Goal: Task Accomplishment & Management: Manage account settings

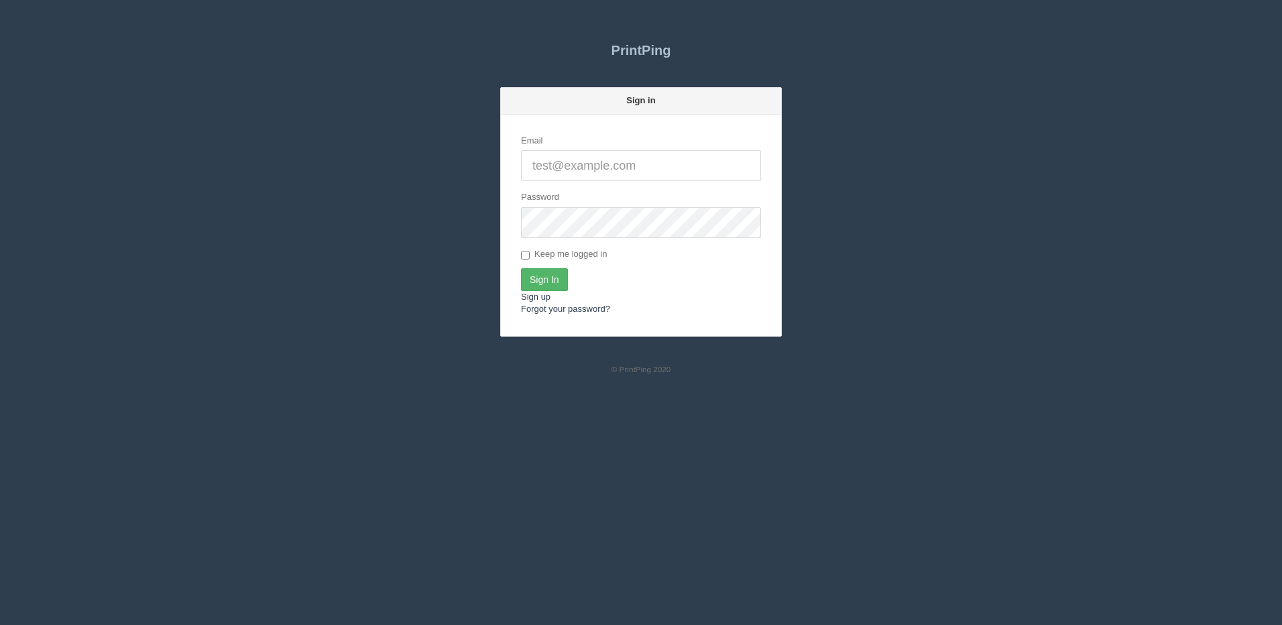
type input "[PERSON_NAME][EMAIL_ADDRESS][DOMAIN_NAME]"
drag, startPoint x: 541, startPoint y: 289, endPoint x: 533, endPoint y: 290, distance: 8.8
click at [541, 290] on input "Sign In" at bounding box center [544, 279] width 47 height 23
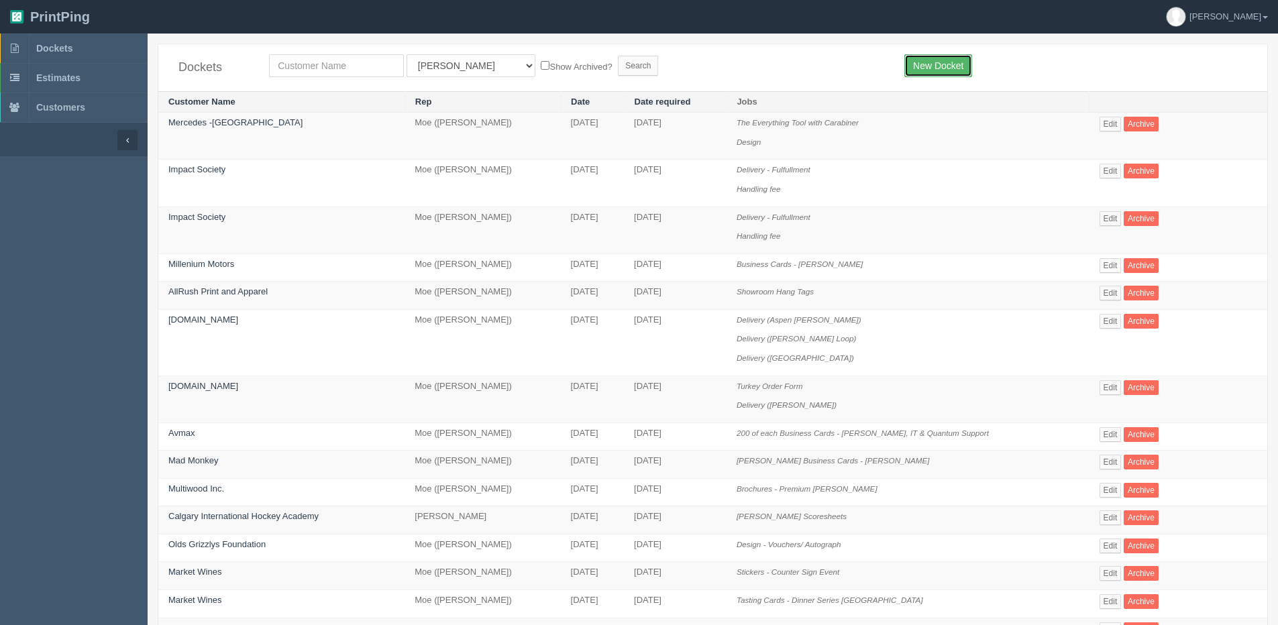
click at [957, 68] on link "New Docket" at bounding box center [938, 65] width 68 height 23
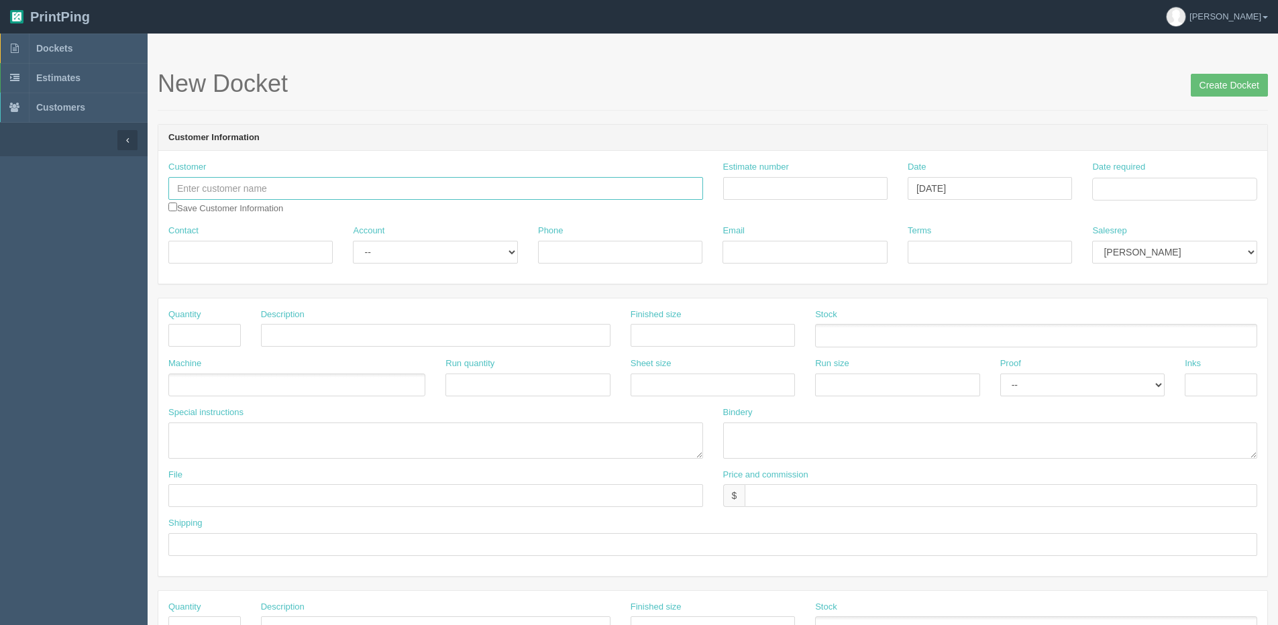
click at [203, 182] on input "text" at bounding box center [435, 188] width 535 height 23
type input "Mercedes and Singh, Innovative Ventures"
drag, startPoint x: 32, startPoint y: 40, endPoint x: 83, endPoint y: 50, distance: 52.0
click at [32, 41] on link "Dockets" at bounding box center [74, 49] width 148 height 30
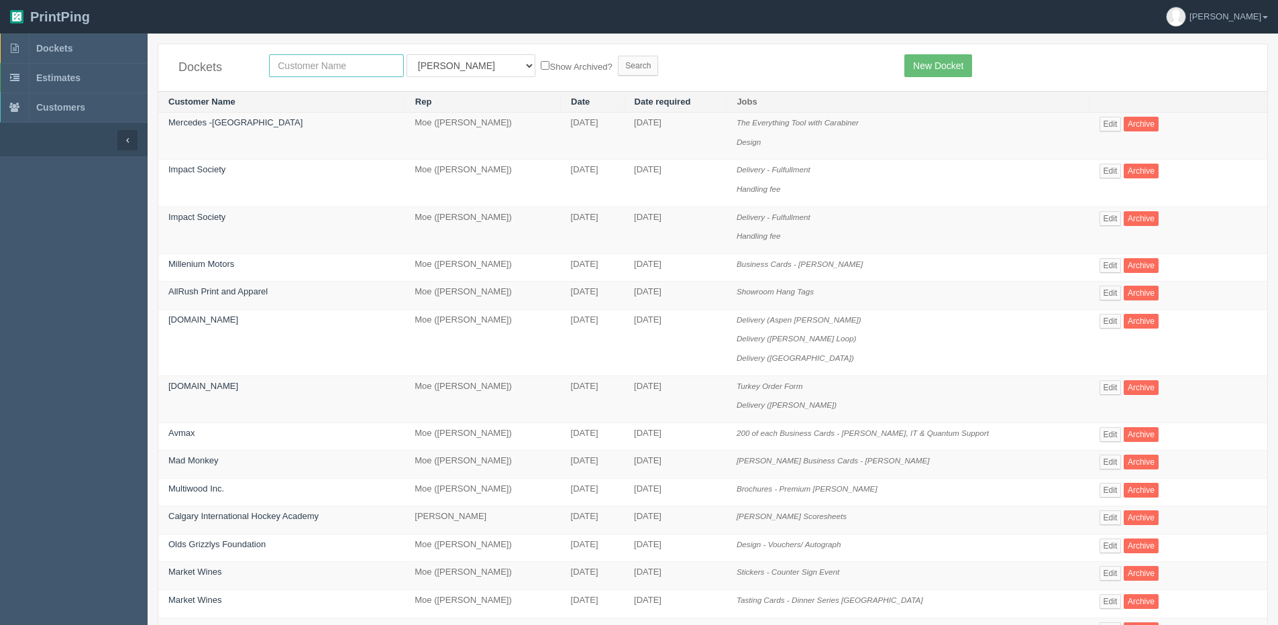
click at [294, 72] on input "text" at bounding box center [336, 65] width 135 height 23
type input "mercedes"
click at [618, 56] on input "Search" at bounding box center [638, 66] width 40 height 20
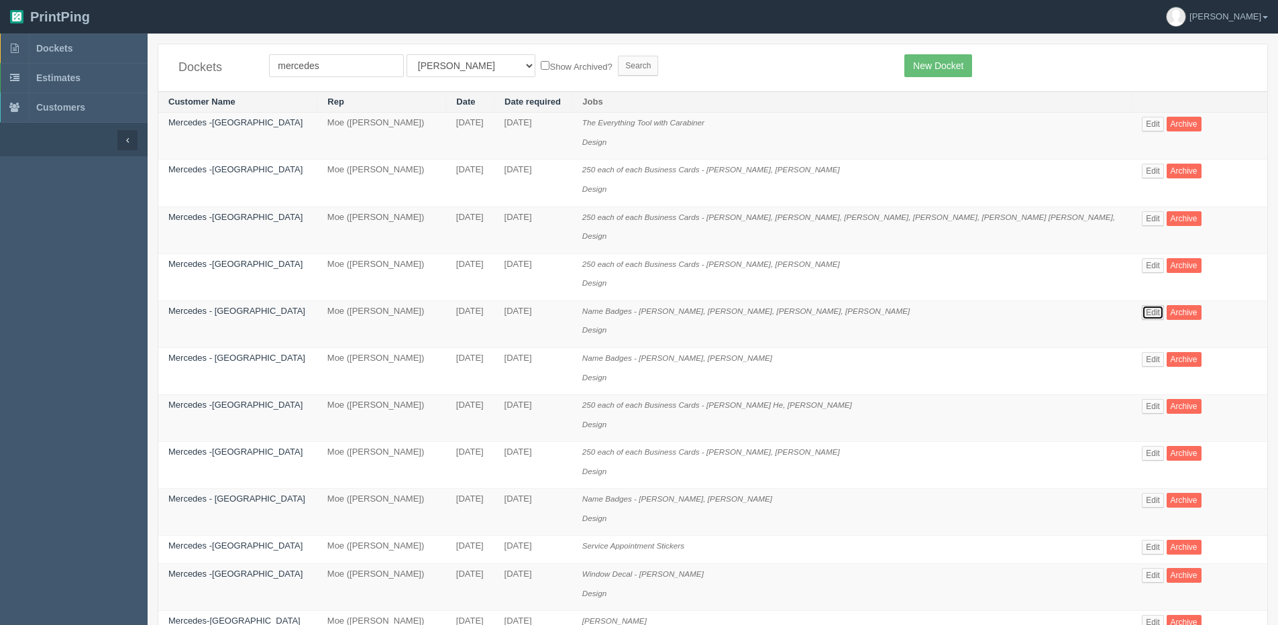
click at [1142, 317] on link "Edit" at bounding box center [1153, 312] width 22 height 15
drag, startPoint x: 79, startPoint y: 30, endPoint x: 78, endPoint y: 37, distance: 6.7
click at [79, 30] on link "PrintPing" at bounding box center [50, 17] width 100 height 34
click at [60, 50] on span "Dockets" at bounding box center [54, 48] width 36 height 11
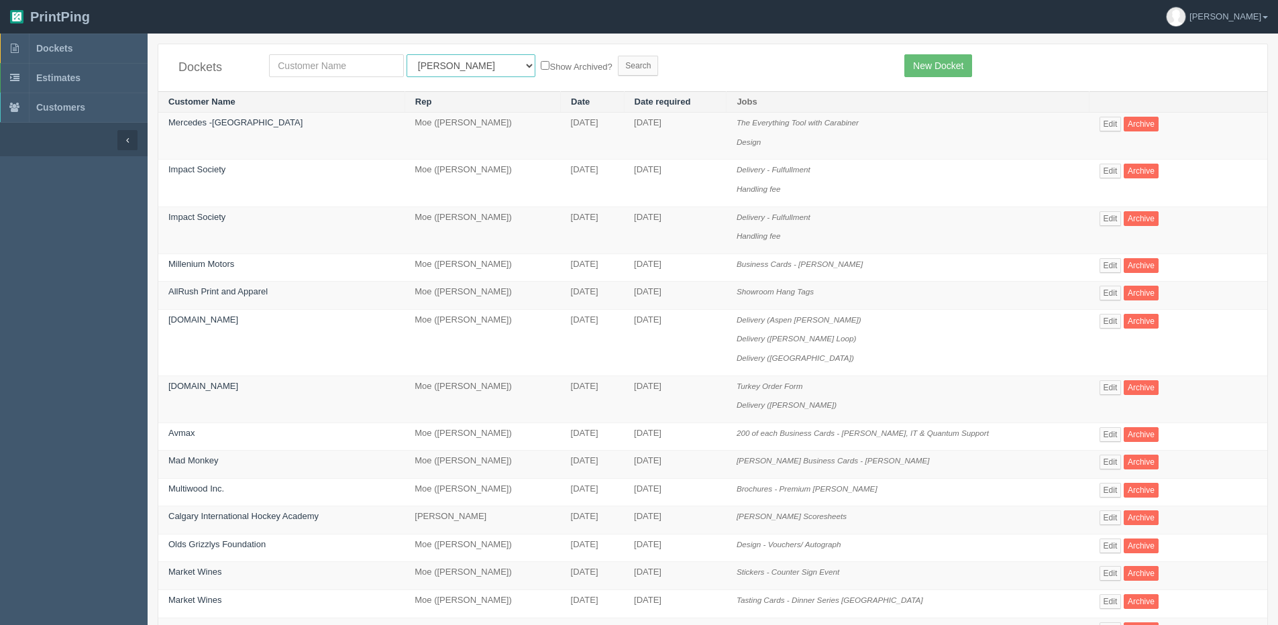
click at [419, 66] on select "All Users Ali Ali Test 1 Aly Amy Ankit Arif Brandon Dan France Greg Jim Mark Ma…" at bounding box center [470, 65] width 129 height 23
select select "1"
click at [406, 54] on select "All Users Ali Ali Test 1 Aly Amy Ankit Arif Brandon Dan France Greg Jim Mark Ma…" at bounding box center [470, 65] width 129 height 23
click at [301, 53] on div "Dockets All Users Ali Ali Test 1 Aly Amy Ankit Arif Brandon Dan France Greg Jim…" at bounding box center [712, 67] width 1109 height 47
click at [299, 60] on input "text" at bounding box center [336, 65] width 135 height 23
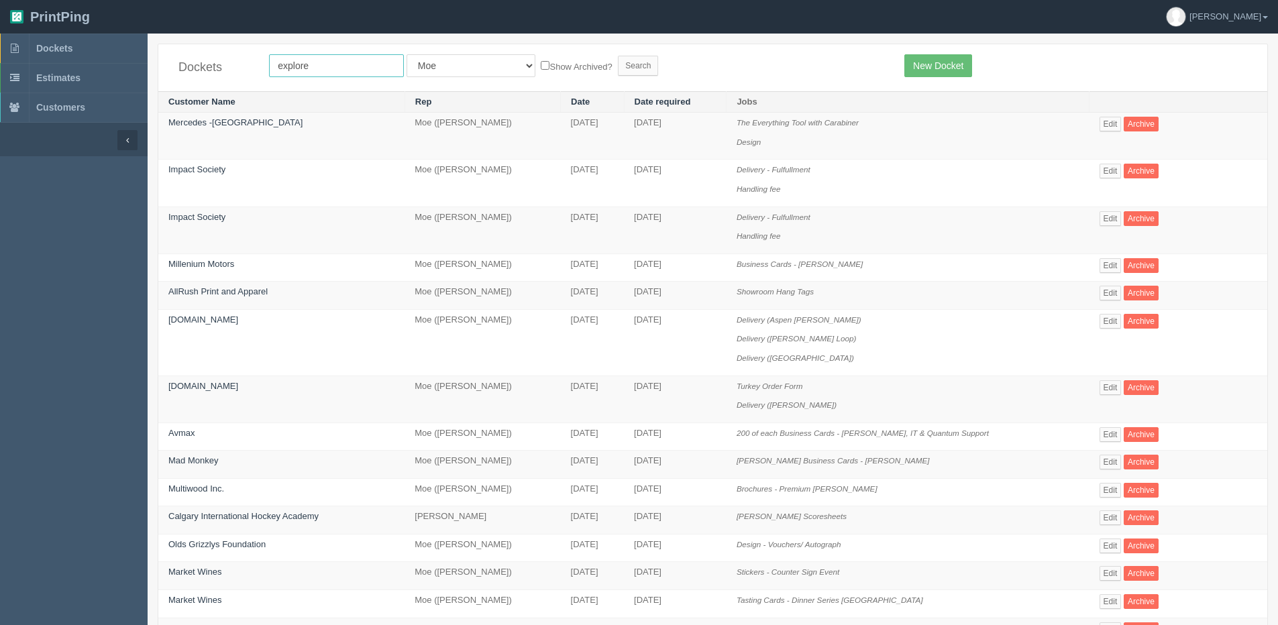
type input "explore"
click at [618, 56] on input "Search" at bounding box center [638, 66] width 40 height 20
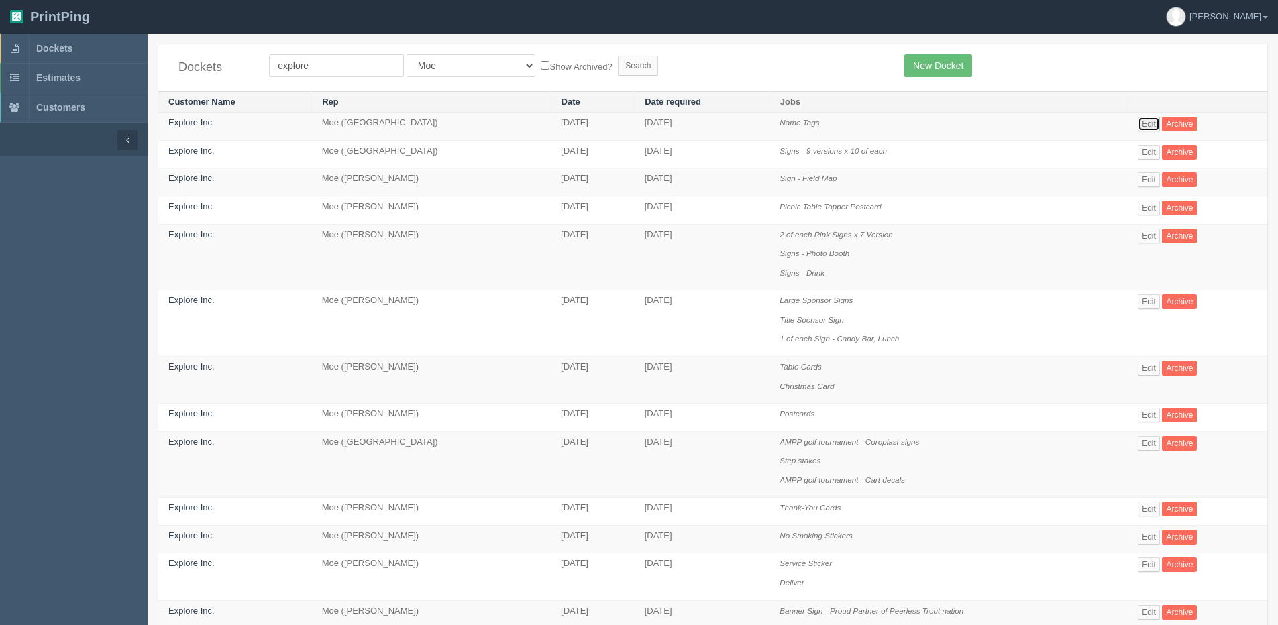
click at [1148, 127] on link "Edit" at bounding box center [1149, 124] width 22 height 15
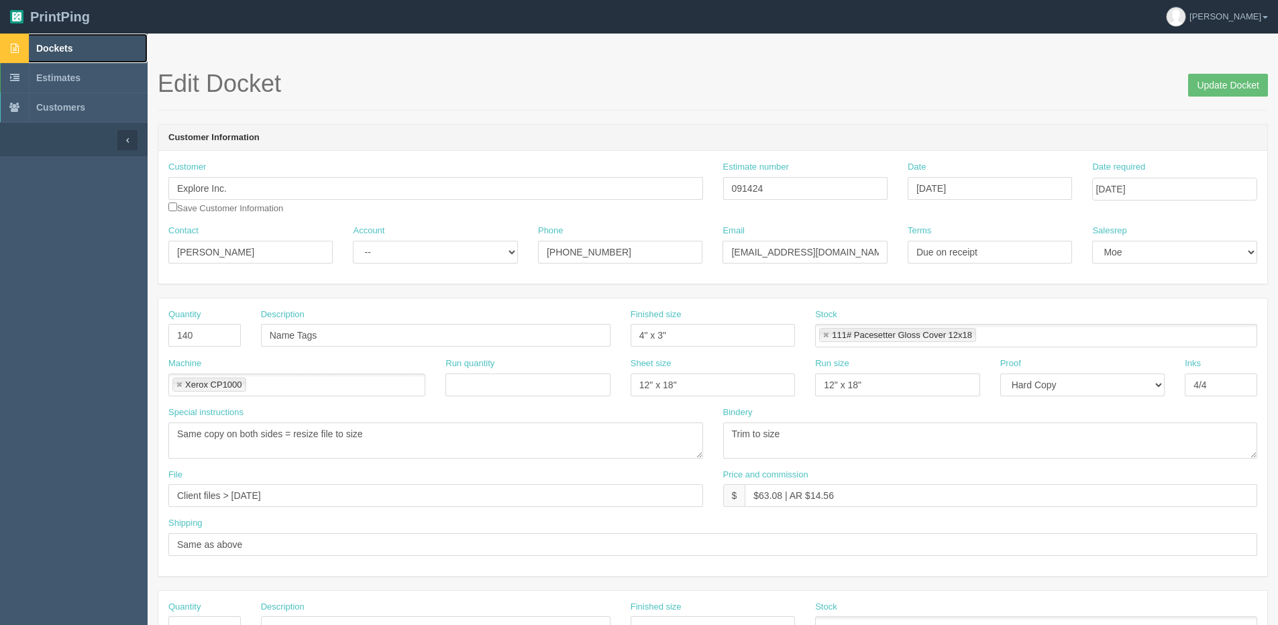
click at [40, 46] on span "Dockets" at bounding box center [54, 48] width 36 height 11
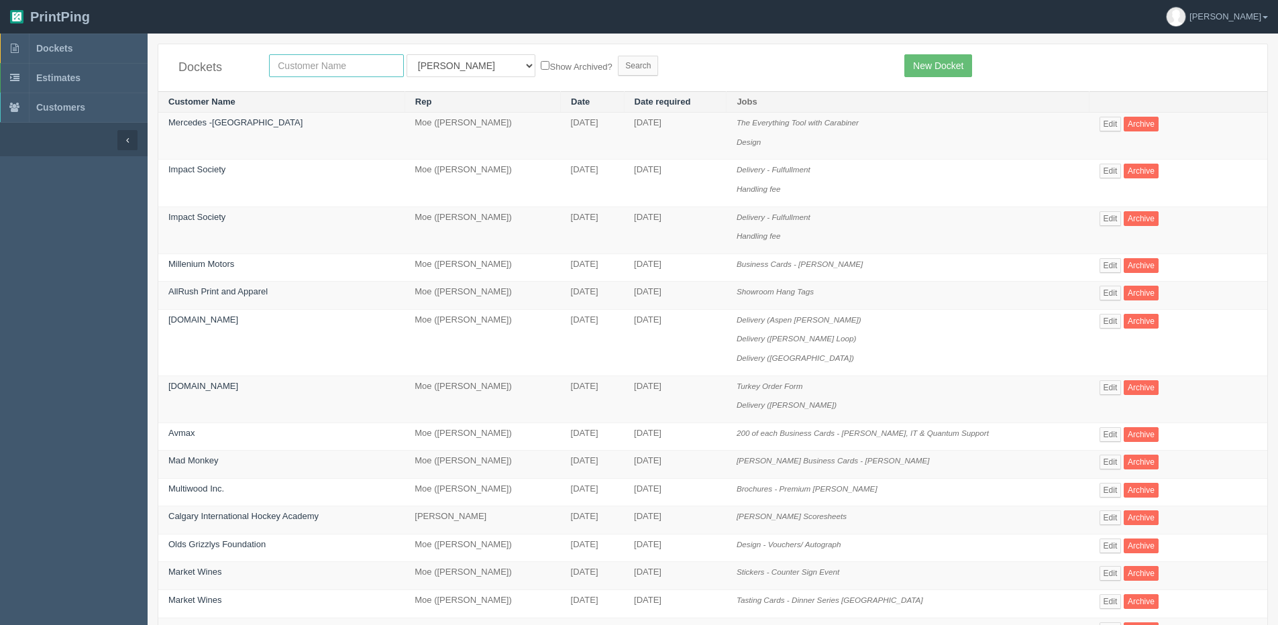
click at [292, 55] on input "text" at bounding box center [336, 65] width 135 height 23
type input "cameron"
click at [618, 56] on input "Search" at bounding box center [638, 66] width 40 height 20
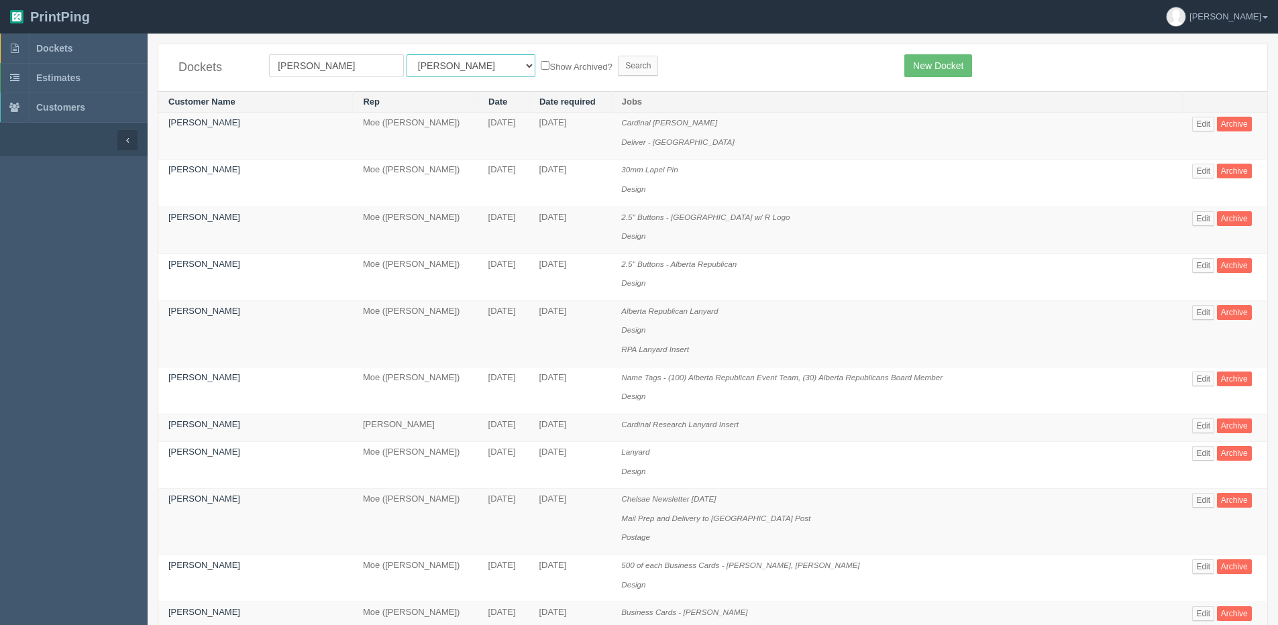
drag, startPoint x: 426, startPoint y: 68, endPoint x: 389, endPoint y: 153, distance: 92.2
click at [426, 68] on select "All Users [PERSON_NAME] Test 1 [PERSON_NAME] [PERSON_NAME] [PERSON_NAME] France…" at bounding box center [470, 65] width 129 height 23
select select "1"
click at [406, 54] on select "All Users [PERSON_NAME] Test 1 [PERSON_NAME] [PERSON_NAME] [PERSON_NAME] France…" at bounding box center [470, 65] width 129 height 23
click at [618, 67] on input "Search" at bounding box center [638, 66] width 40 height 20
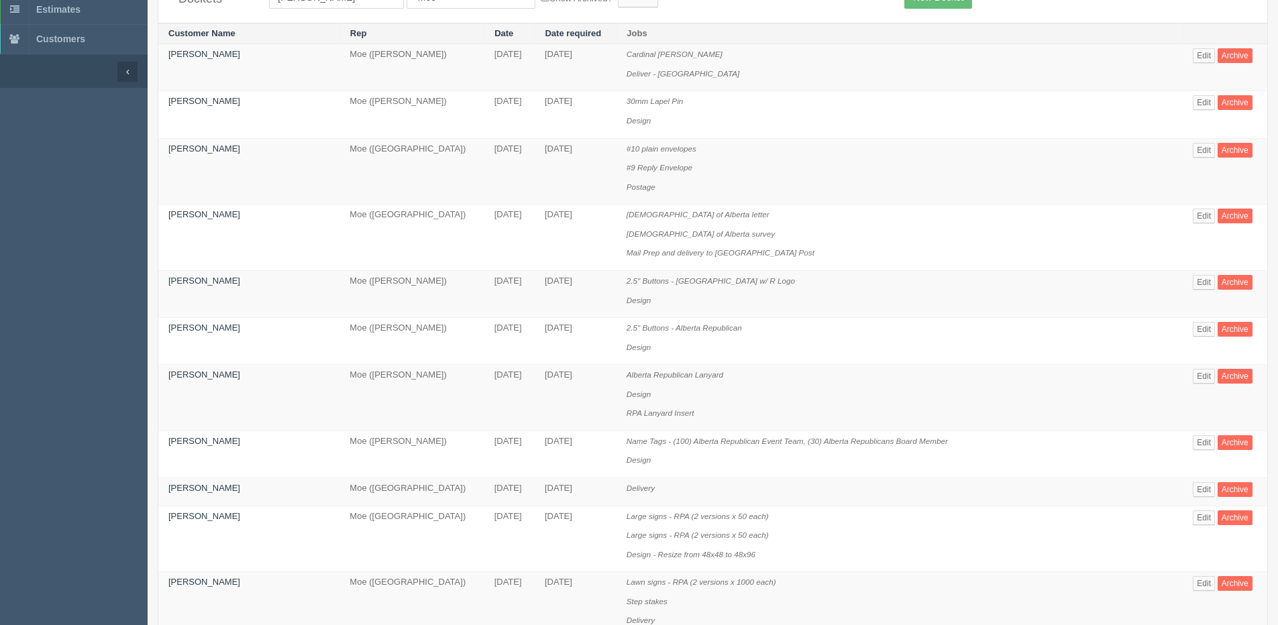
scroll to position [67, 0]
click at [1193, 440] on link "Edit" at bounding box center [1204, 444] width 22 height 15
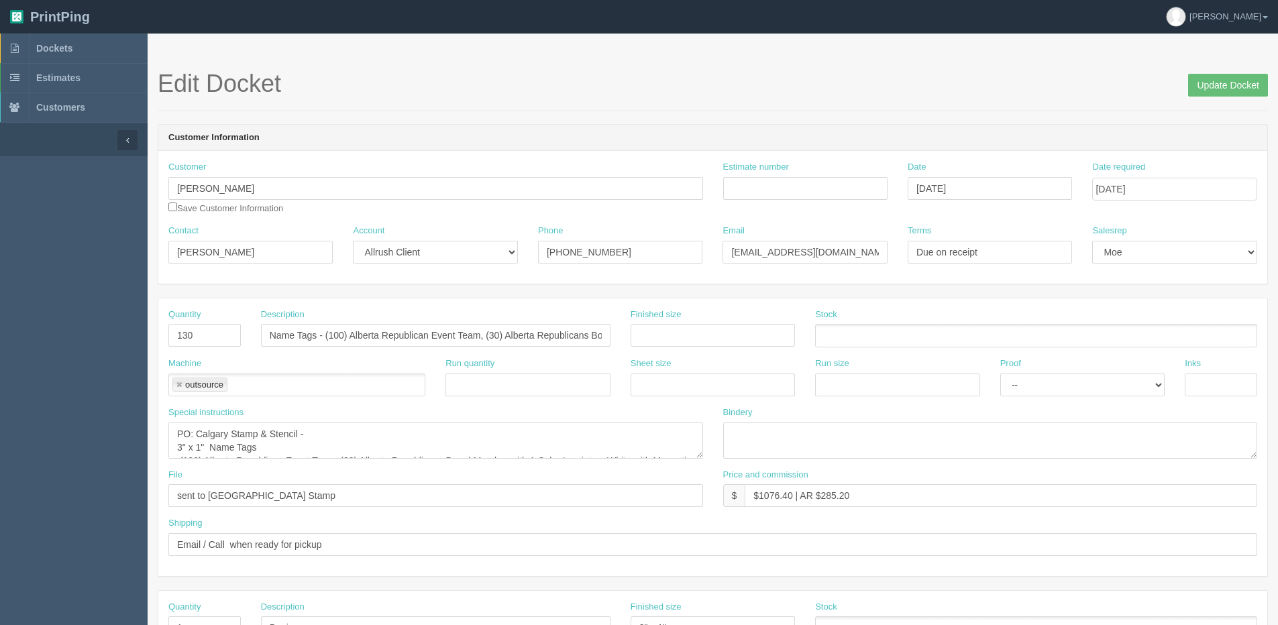
scroll to position [27, 0]
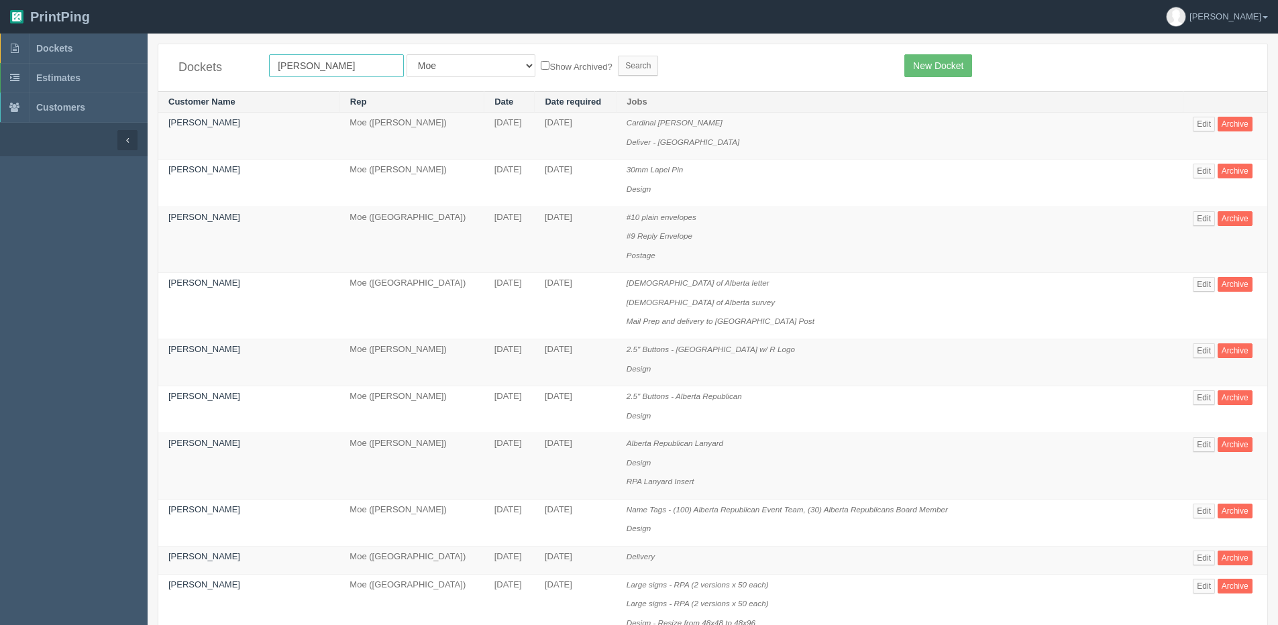
drag, startPoint x: 284, startPoint y: 66, endPoint x: -119, endPoint y: 66, distance: 403.8
type input "silver lin"
click at [618, 56] on input "Search" at bounding box center [638, 66] width 40 height 20
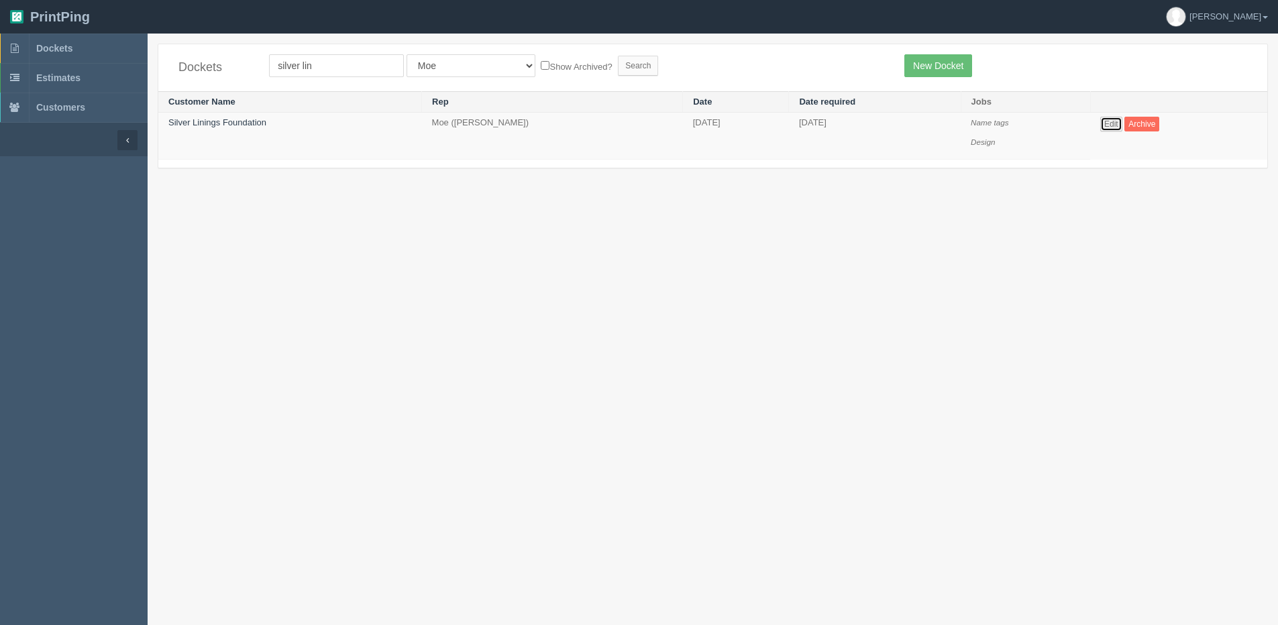
click at [1101, 121] on link "Edit" at bounding box center [1111, 124] width 22 height 15
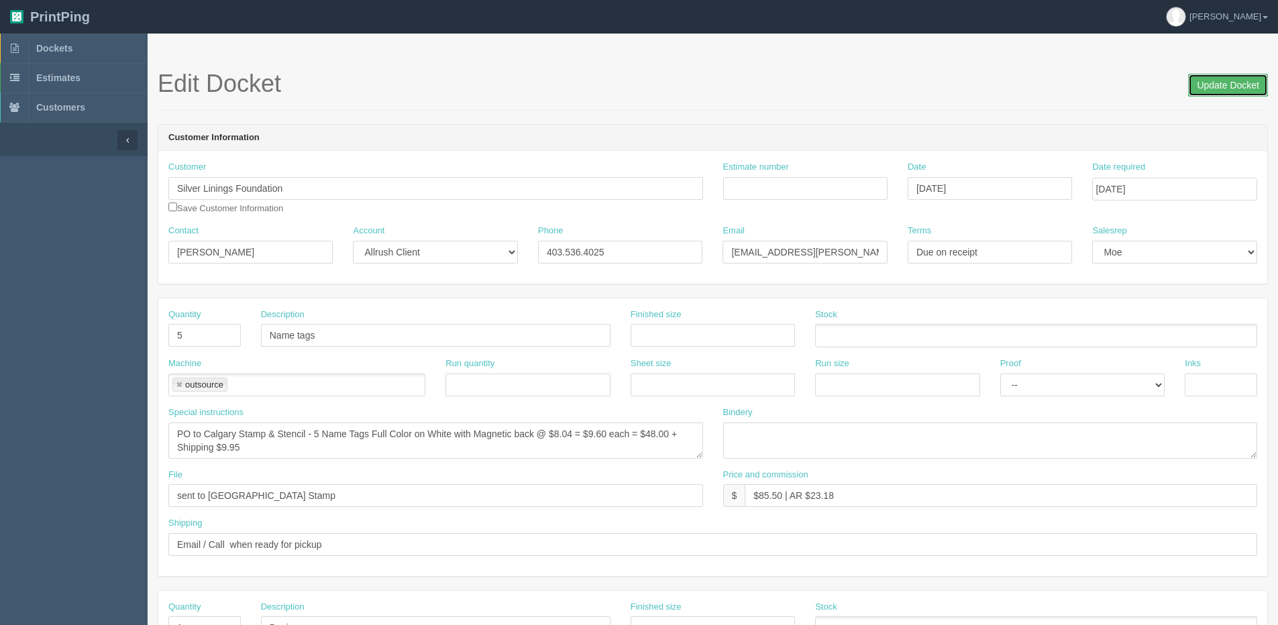
click at [1203, 77] on input "Update Docket" at bounding box center [1228, 85] width 80 height 23
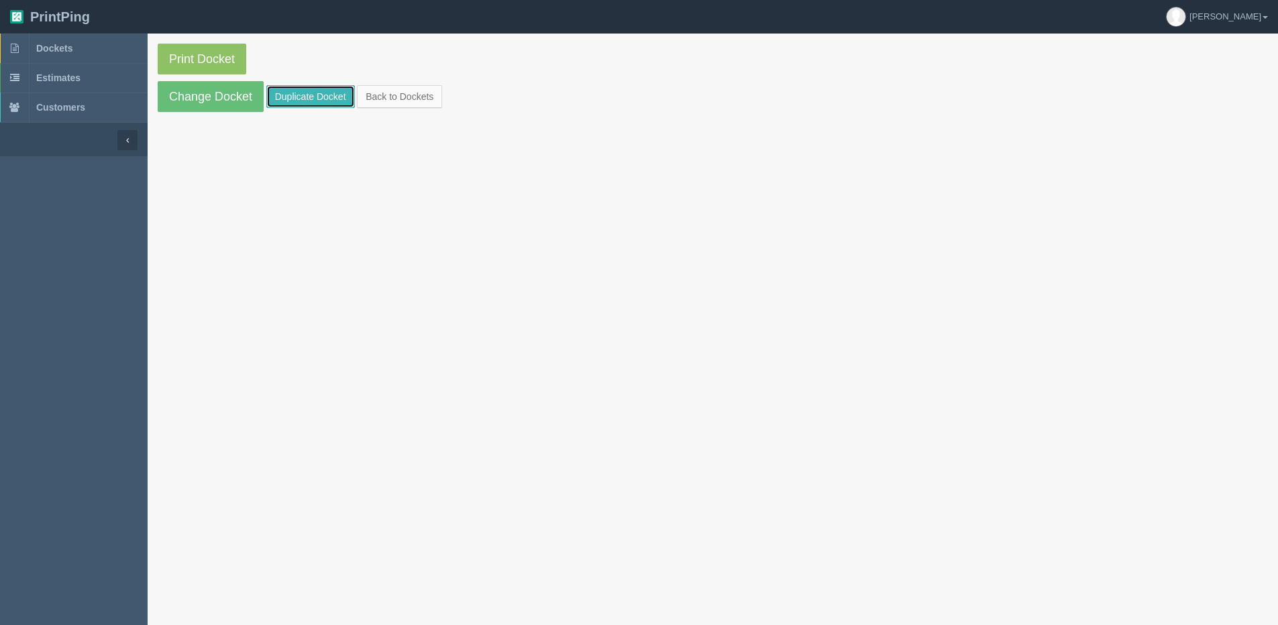
drag, startPoint x: 286, startPoint y: 99, endPoint x: 293, endPoint y: 95, distance: 7.8
click at [286, 99] on link "Duplicate Docket" at bounding box center [310, 96] width 89 height 23
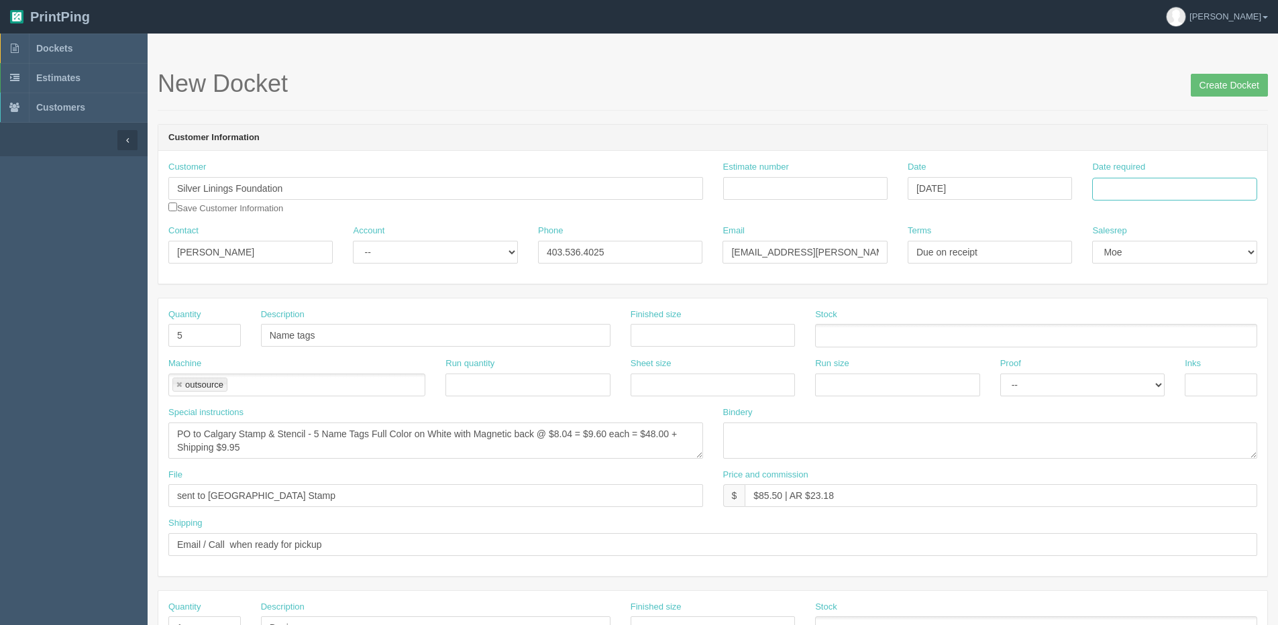
click at [1142, 191] on input "Date required" at bounding box center [1174, 189] width 164 height 23
click at [1129, 380] on th "Today" at bounding box center [1157, 375] width 125 height 19
click at [1143, 301] on td "16" at bounding box center [1141, 297] width 17 height 19
click at [1172, 301] on td "18" at bounding box center [1177, 297] width 17 height 19
type input "[DATE]"
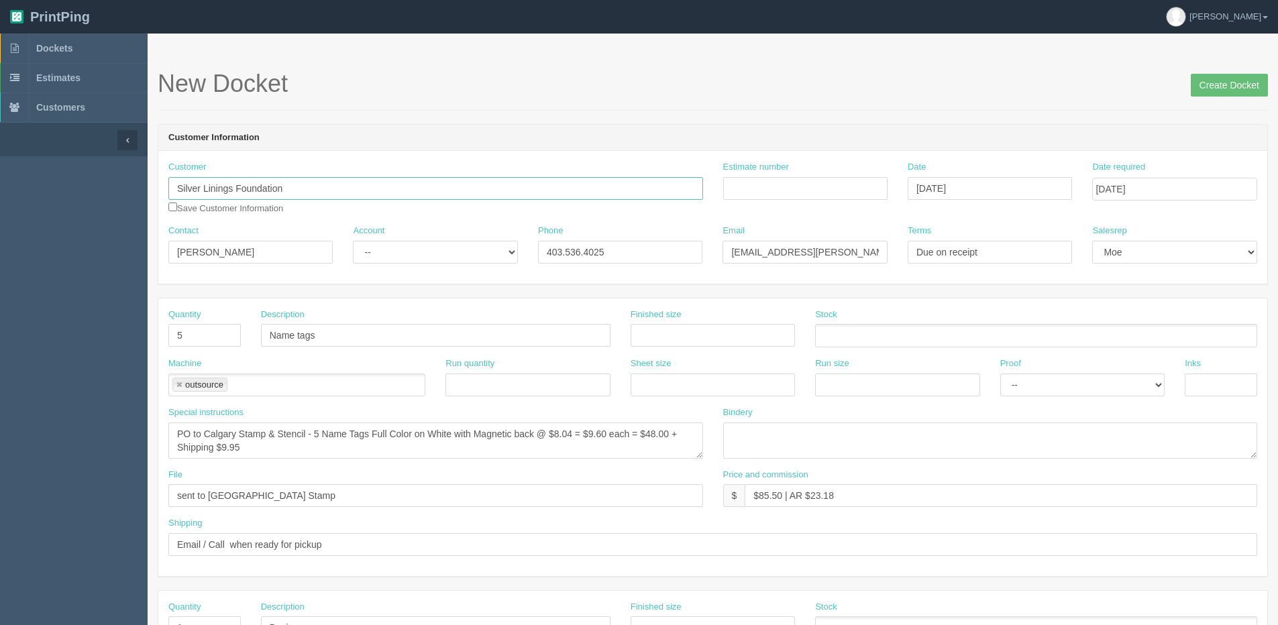
drag, startPoint x: 294, startPoint y: 185, endPoint x: -129, endPoint y: 184, distance: 422.6
click at [0, 184] on html "PrintPing Dan Edit account ( dan@allrush.ca ) Logout Dockets Estimates Customers" at bounding box center [639, 609] width 1278 height 1218
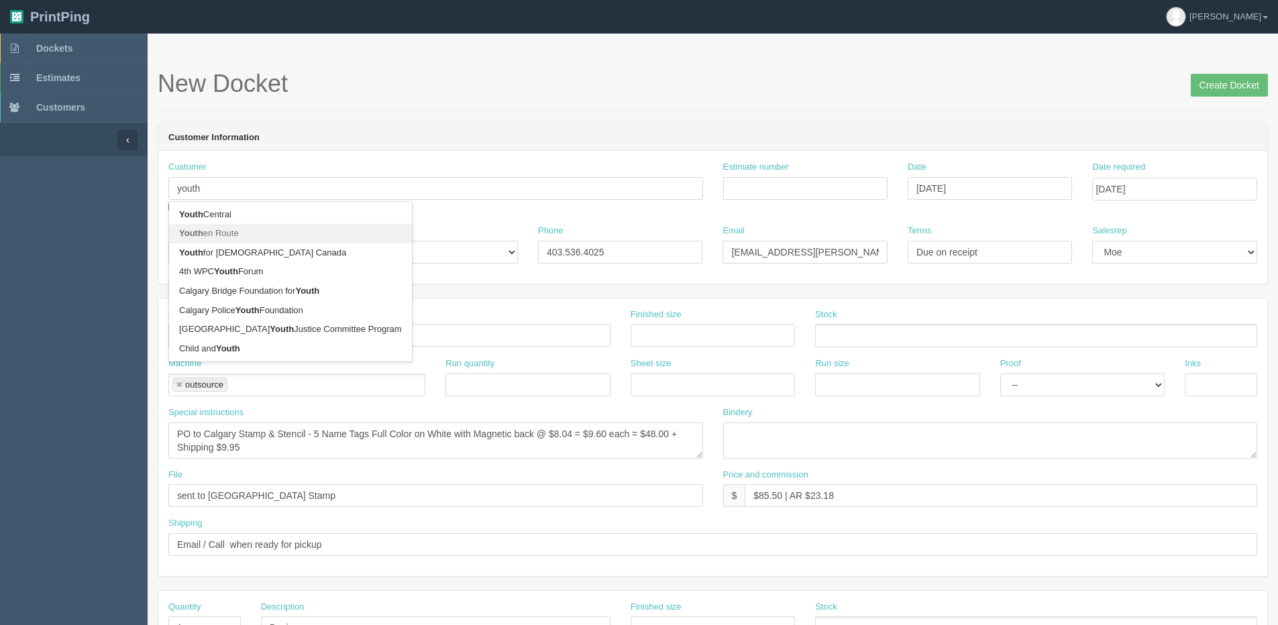
click at [238, 233] on link "Youth en Route" at bounding box center [290, 233] width 243 height 19
type input "Youth en Route"
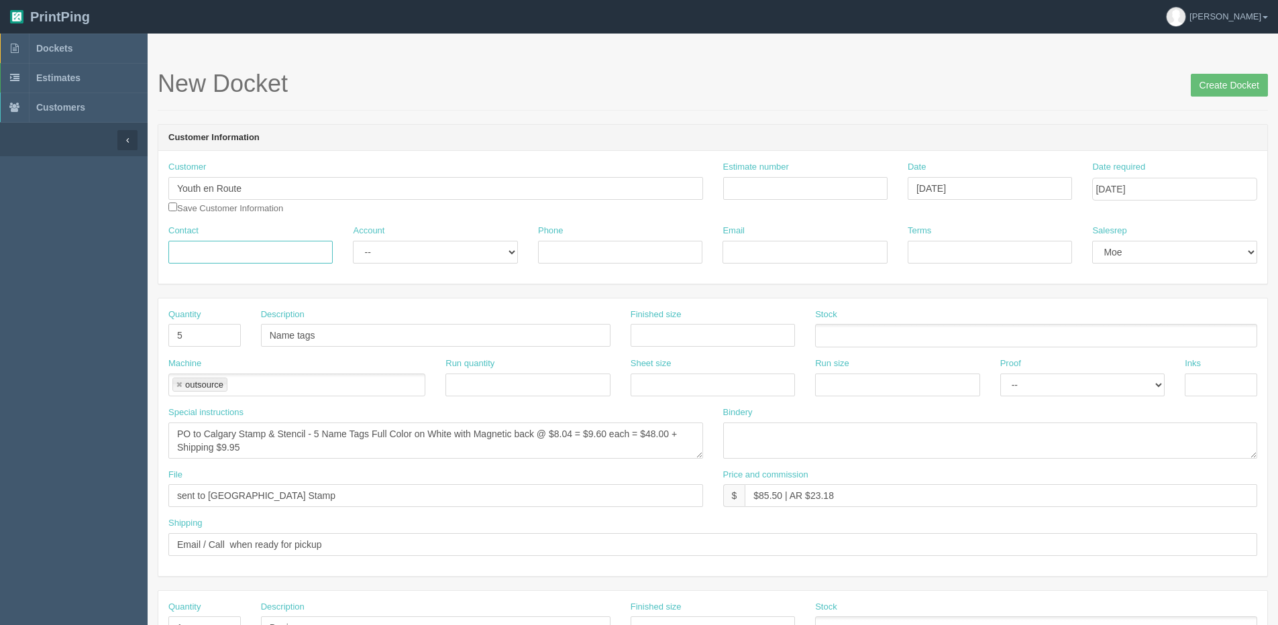
click at [241, 257] on input "Contact" at bounding box center [250, 252] width 164 height 23
click at [274, 251] on input "Contact" at bounding box center [250, 252] width 164 height 23
paste input "Laura Shutiak"
type input "Laura Shutiak"
click at [410, 252] on select "-- Existing Client Allrush Client Rep Client" at bounding box center [435, 252] width 164 height 23
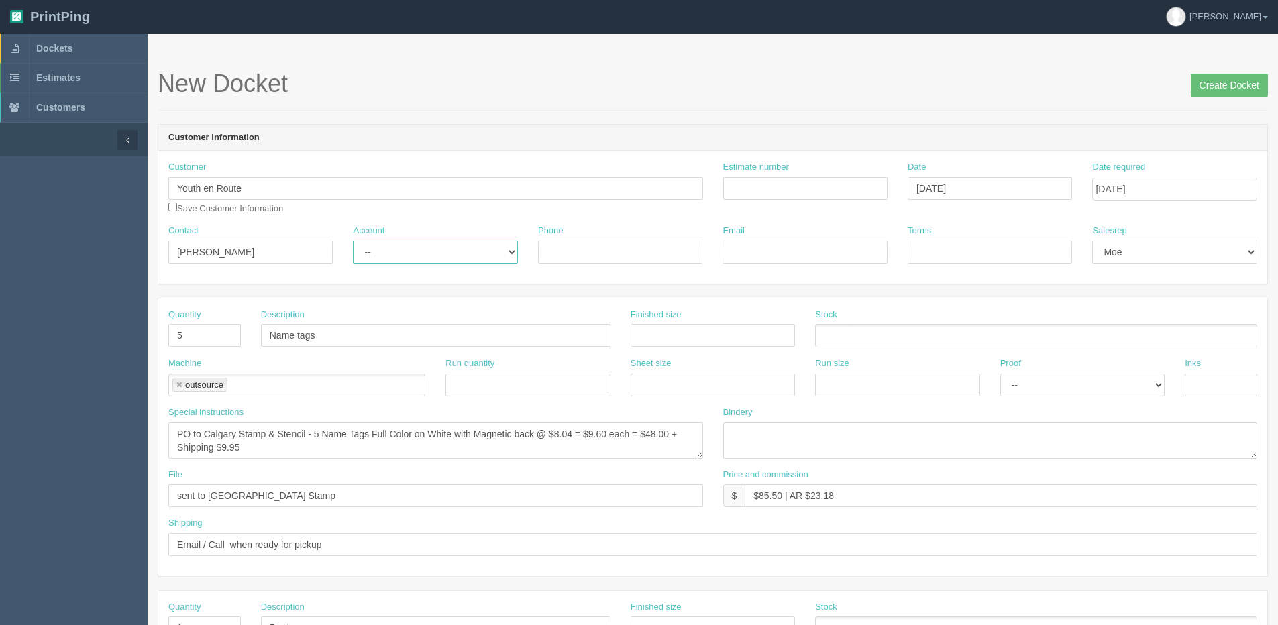
select select "Allrush Client"
click at [353, 241] on select "-- Existing Client Allrush Client Rep Client" at bounding box center [435, 252] width 164 height 23
click at [601, 237] on div "Phone" at bounding box center [620, 244] width 164 height 39
click at [175, 205] on input "checkbox" at bounding box center [172, 207] width 9 height 9
checkbox input "true"
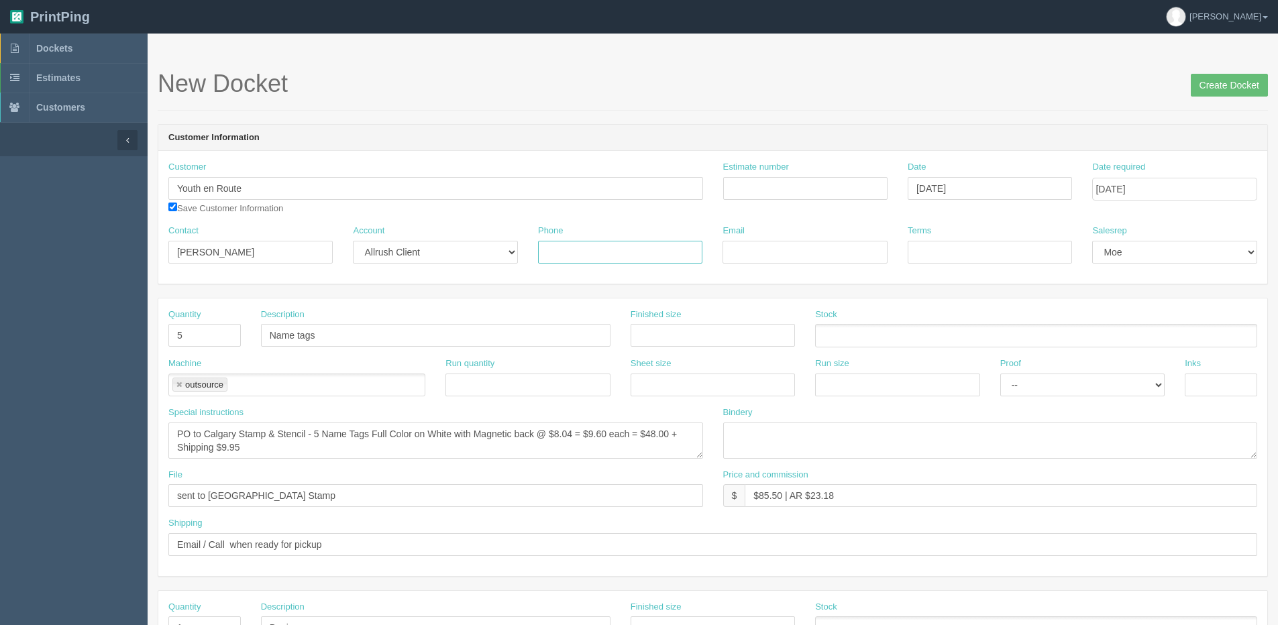
click at [575, 256] on input "Phone" at bounding box center [620, 252] width 164 height 23
type input "403.472.7715"
click at [790, 253] on input "Email" at bounding box center [804, 252] width 164 height 23
paste input "laura@youthenroute.ca"
type input "laura@youthenroute.ca"
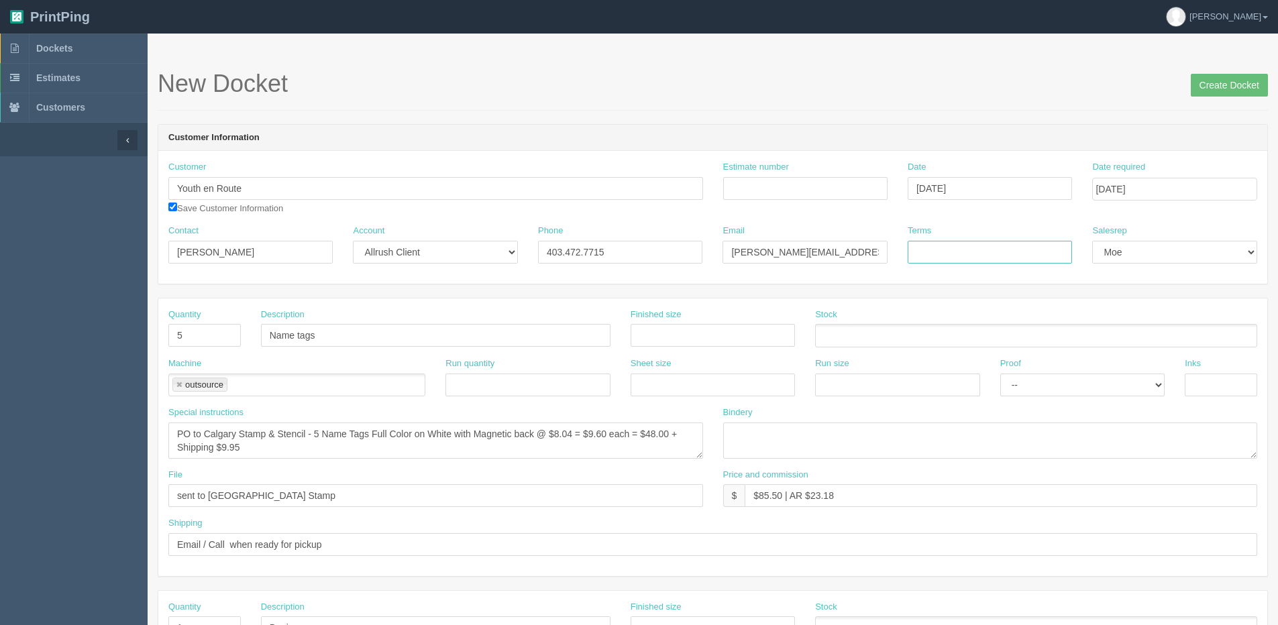
click at [916, 246] on input "Terms" at bounding box center [990, 252] width 164 height 23
type input "Due on receipt"
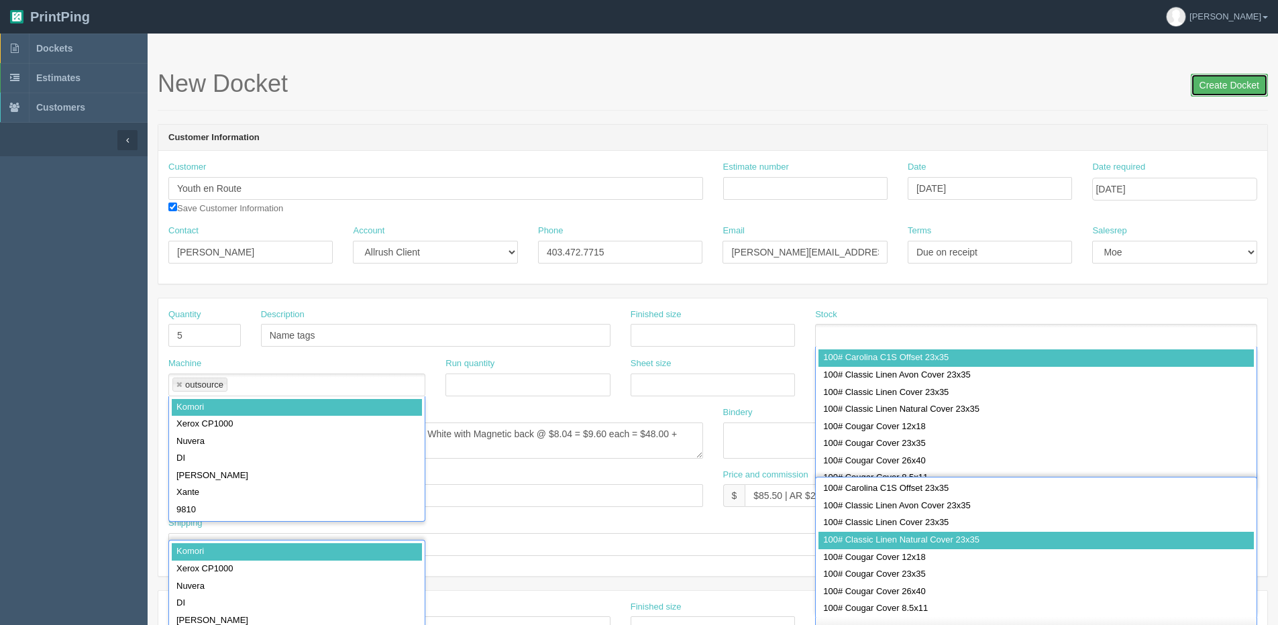
click at [1253, 89] on input "Create Docket" at bounding box center [1229, 85] width 77 height 23
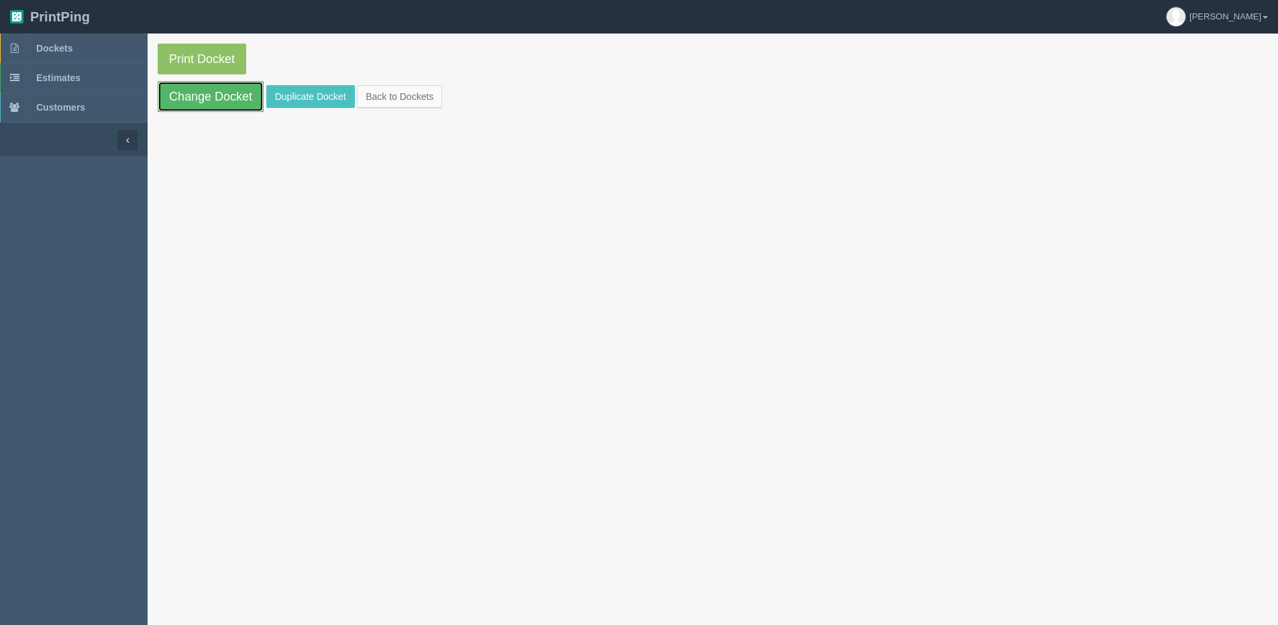
click at [228, 103] on link "Change Docket" at bounding box center [211, 96] width 106 height 31
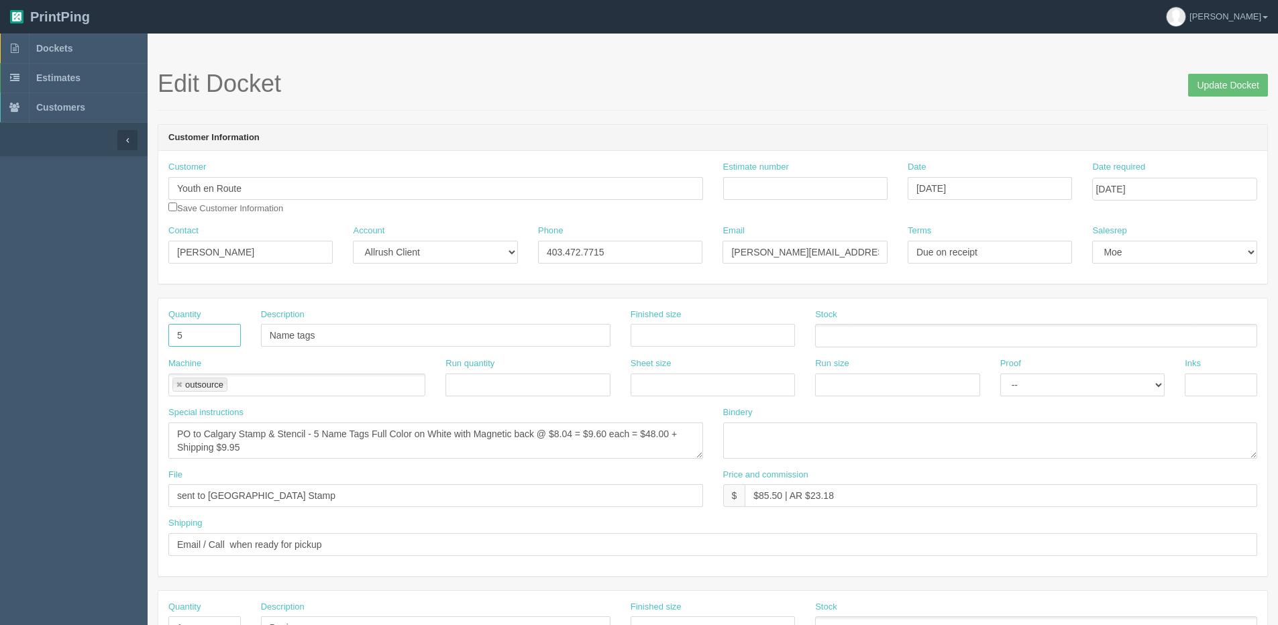
drag, startPoint x: 143, startPoint y: 339, endPoint x: 32, endPoint y: 339, distance: 111.3
click at [32, 339] on section "Dockets Estimates Customers" at bounding box center [639, 626] width 1278 height 1185
type input "10"
click at [180, 387] on link at bounding box center [179, 385] width 8 height 9
type input "Calgary Stamp"
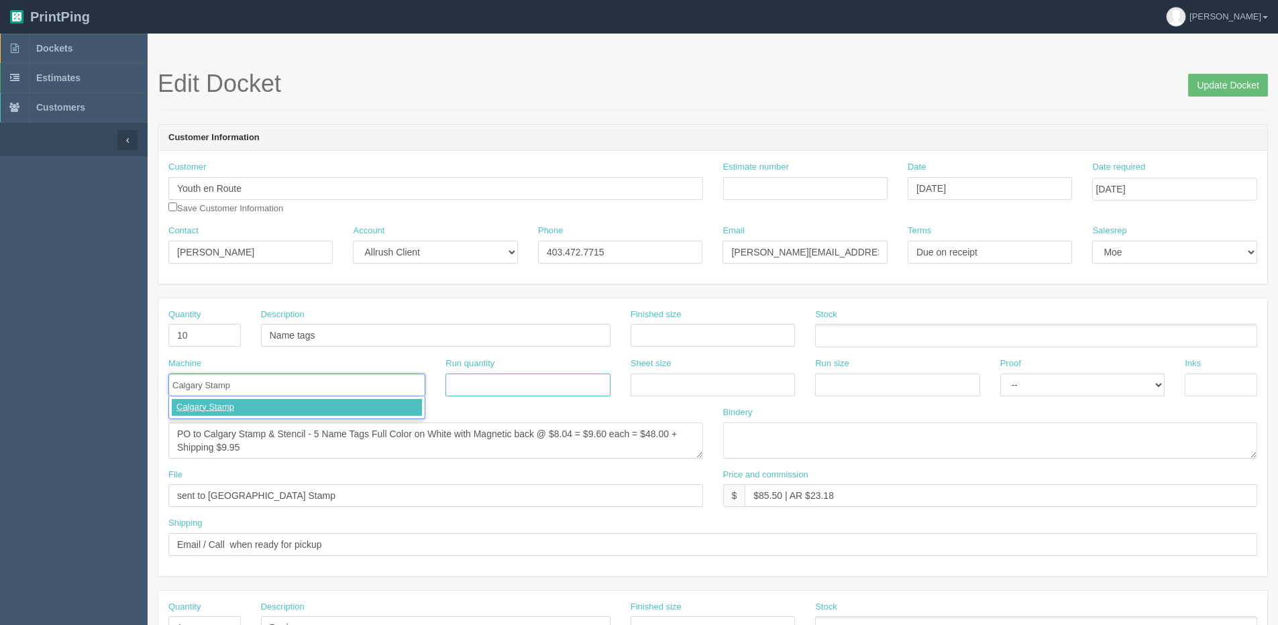
type input "Calgary Stamp"
click at [196, 428] on textarea "PO to Calgary Stamp & Stencil - 5 Name Tags Full Color on White with Magnetic b…" at bounding box center [435, 441] width 535 height 36
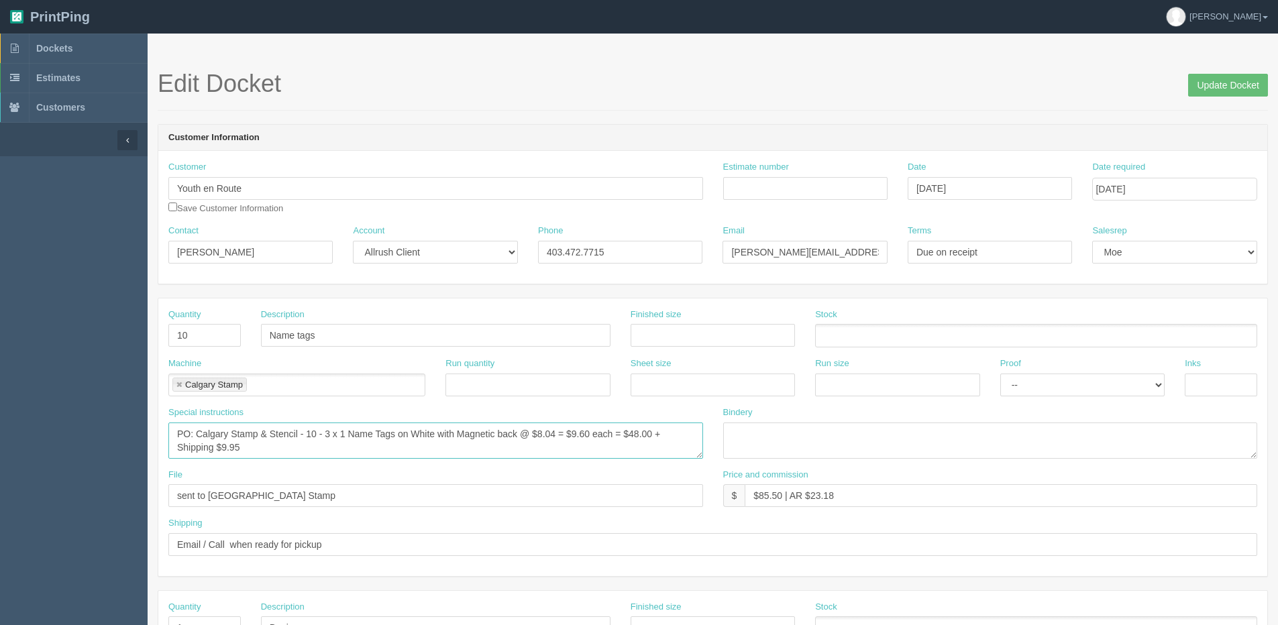
click at [549, 435] on textarea "PO to Calgary Stamp & Stencil - 5 Name Tags Full Color on White with Magnetic b…" at bounding box center [435, 441] width 535 height 36
type textarea "PO: Calgary Stamp & Stencil - 10 - 3 x 1 Name Tags on White with Magnetic back …"
drag, startPoint x: 808, startPoint y: 494, endPoint x: 905, endPoint y: 475, distance: 99.2
click at [904, 475] on div "Price and commission $ $85.50 | AR $23.18" at bounding box center [990, 488] width 535 height 39
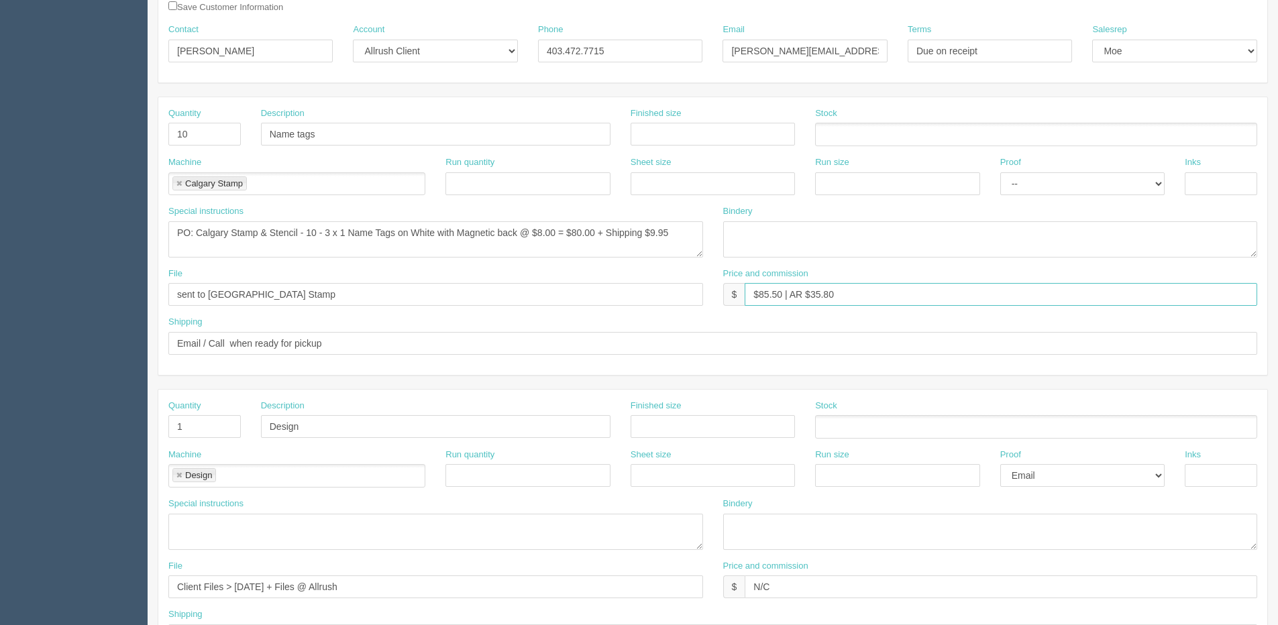
scroll to position [335, 0]
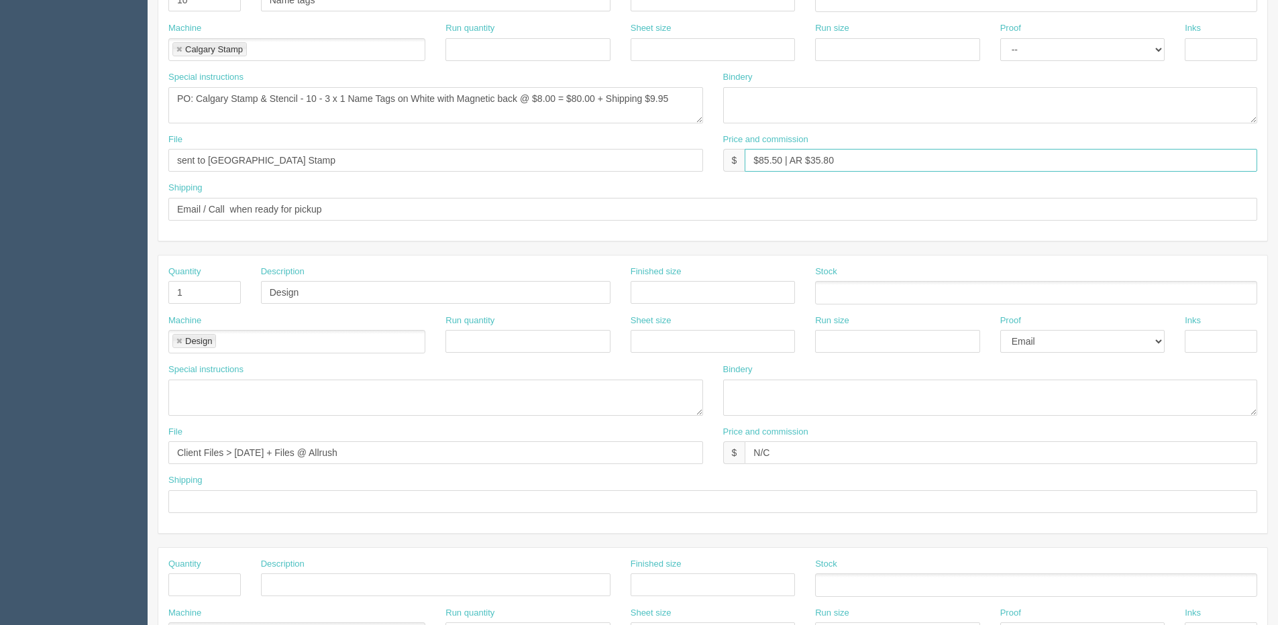
type input "$85.50 | AR $35.80"
drag, startPoint x: 245, startPoint y: 452, endPoint x: 1282, endPoint y: 335, distance: 1042.9
click at [1277, 339] on html "PrintPing Dan Edit account ( dan@allrush.ca ) Logout Dockets Estimates Customers" at bounding box center [639, 274] width 1278 height 1218
drag, startPoint x: 317, startPoint y: 502, endPoint x: 308, endPoint y: 495, distance: 11.0
click at [317, 502] on input "text" at bounding box center [712, 501] width 1089 height 23
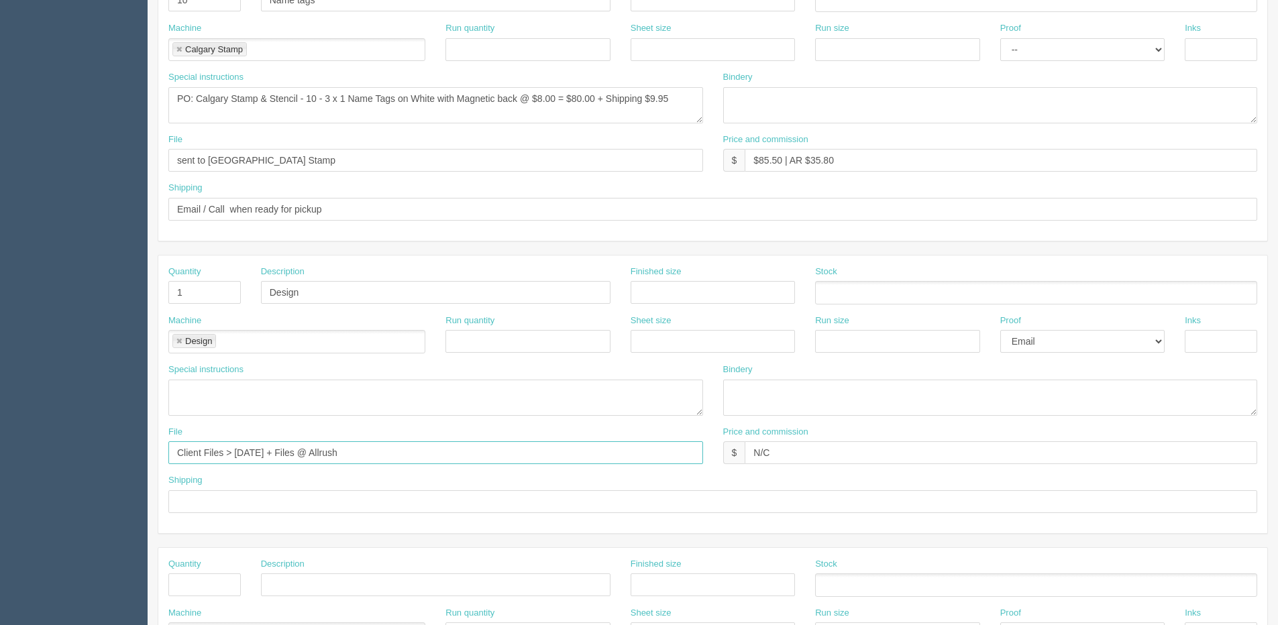
click at [582, 453] on input "Client Files > April 2025 + Files @ Allrush" at bounding box center [435, 452] width 535 height 23
drag, startPoint x: 237, startPoint y: 455, endPoint x: 913, endPoint y: 380, distance: 680.2
click at [913, 380] on div "Quantity 1 Description Design Finished size Stock Machine Design Design Run qua…" at bounding box center [712, 395] width 1109 height 278
type input "Client Files > S"
type input "E"
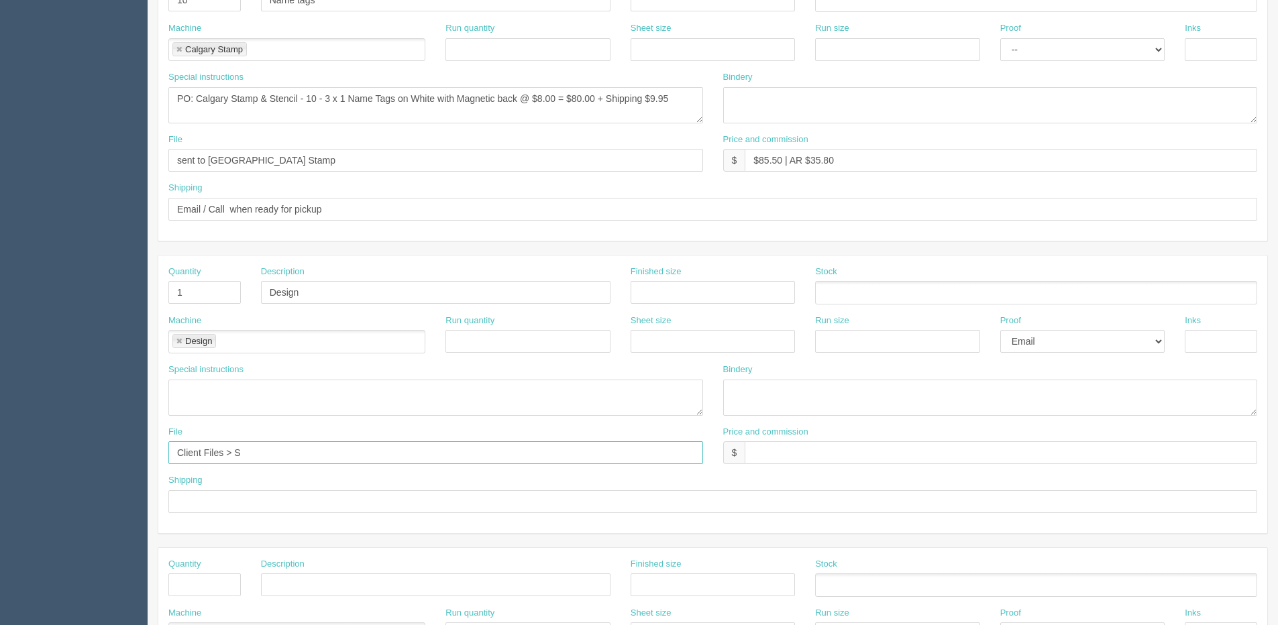
click at [248, 447] on input "Client Files > S" at bounding box center [435, 452] width 535 height 23
type input "Client Files > Sept 2025"
click at [229, 402] on textarea at bounding box center [435, 398] width 535 height 36
type textarea "See Dan for instructions"
click at [840, 456] on input "text" at bounding box center [1001, 452] width 512 height 23
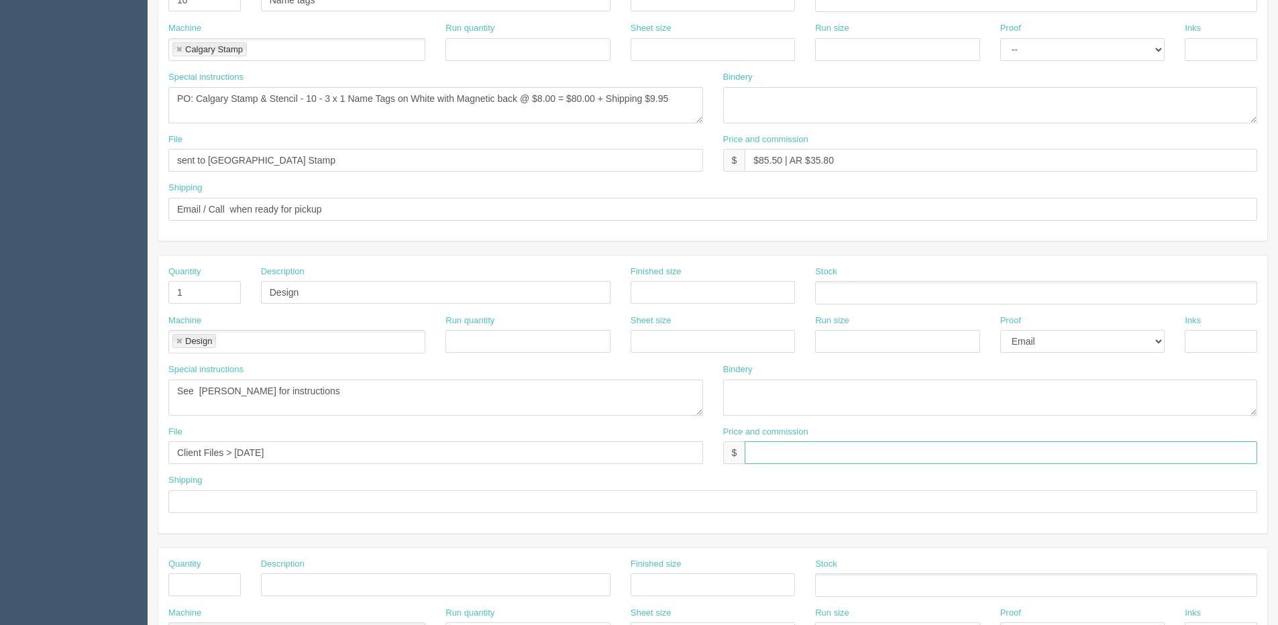
type input "N/C"
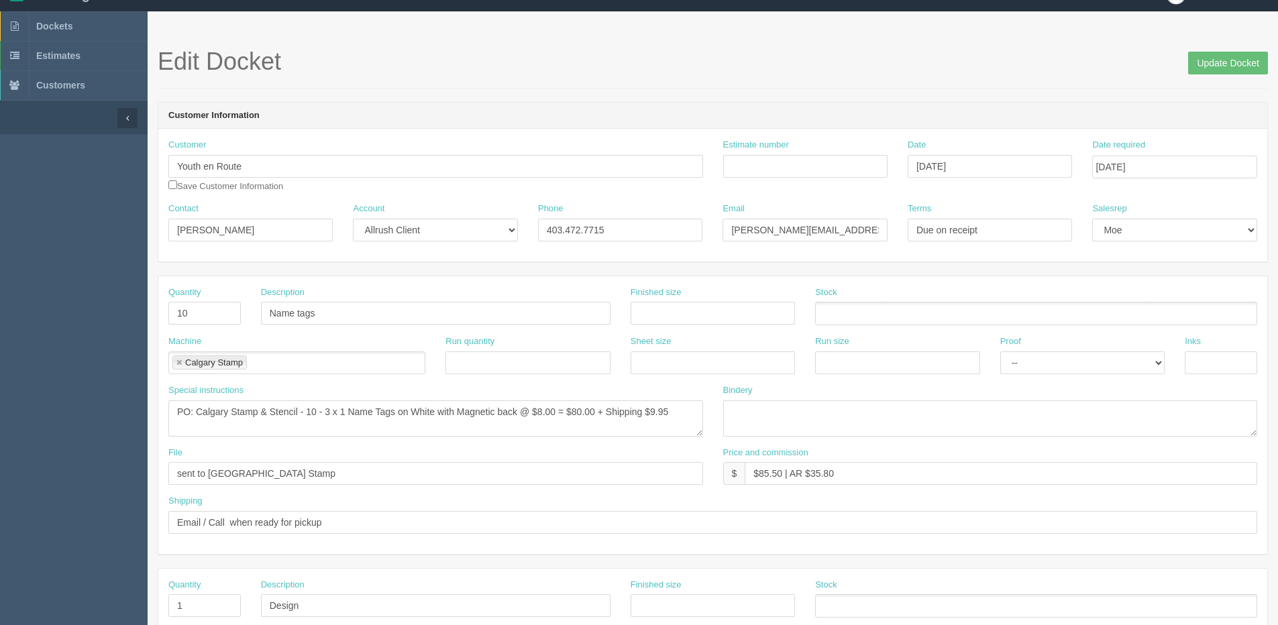
scroll to position [0, 0]
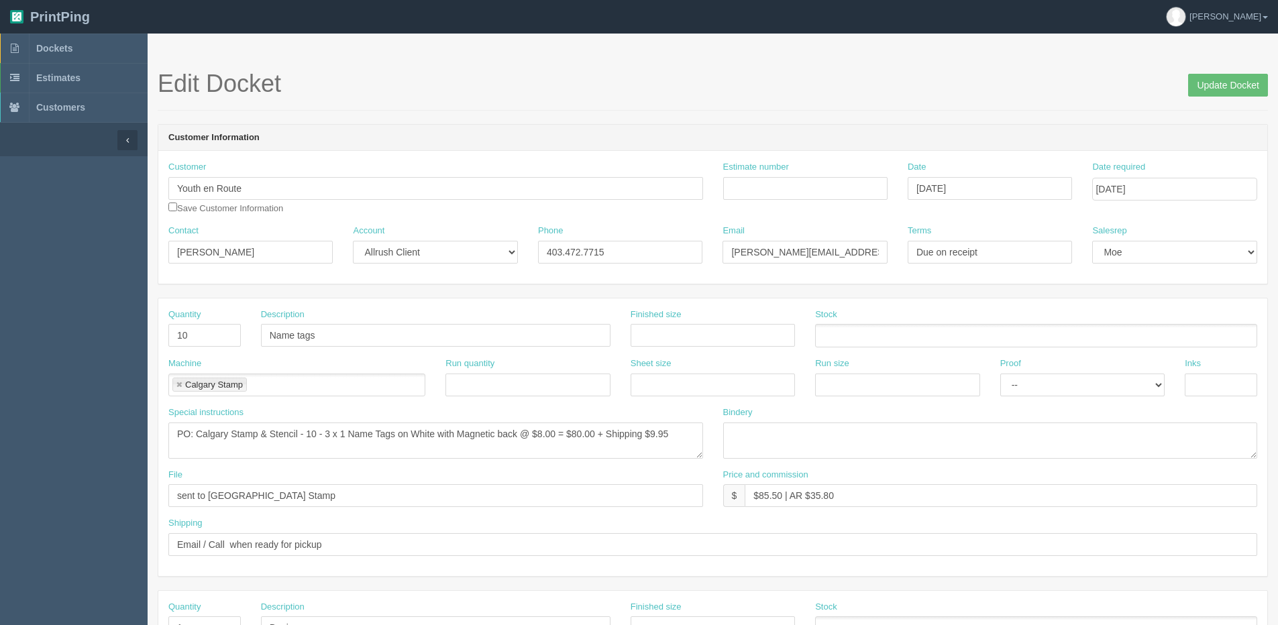
drag, startPoint x: 1214, startPoint y: 63, endPoint x: 1211, endPoint y: 73, distance: 10.4
click at [1211, 70] on section "Edit Docket Update Docket Customer Information Customer Youth en Route Save Cus…" at bounding box center [713, 626] width 1130 height 1185
click at [1225, 89] on input "Update Docket" at bounding box center [1228, 85] width 80 height 23
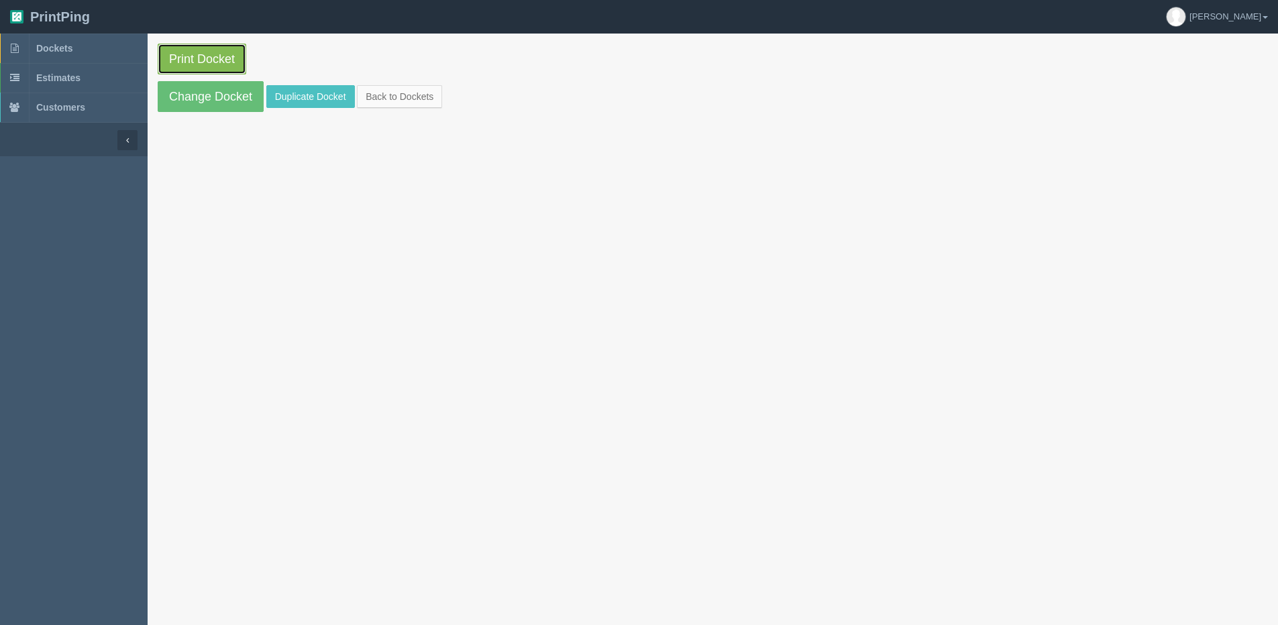
click at [160, 62] on link "Print Docket" at bounding box center [202, 59] width 89 height 31
click at [438, 96] on link "Back to Dockets" at bounding box center [399, 96] width 85 height 23
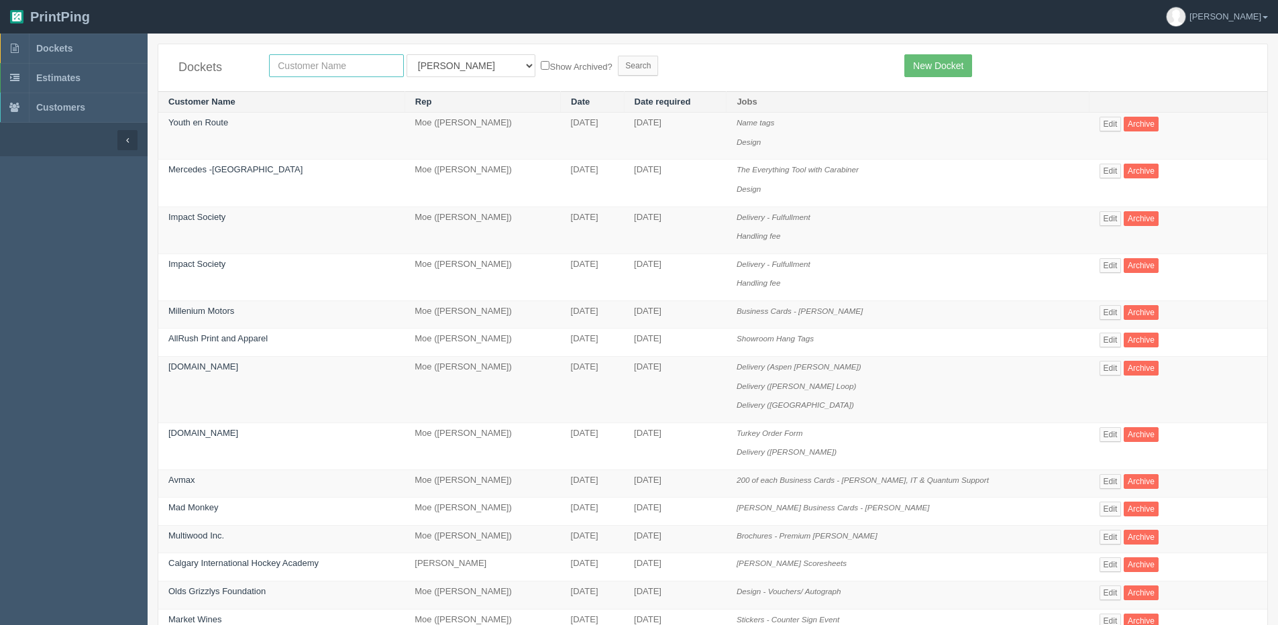
click at [349, 69] on input "text" at bounding box center [336, 65] width 135 height 23
type input "quest"
click at [618, 56] on input "Search" at bounding box center [638, 66] width 40 height 20
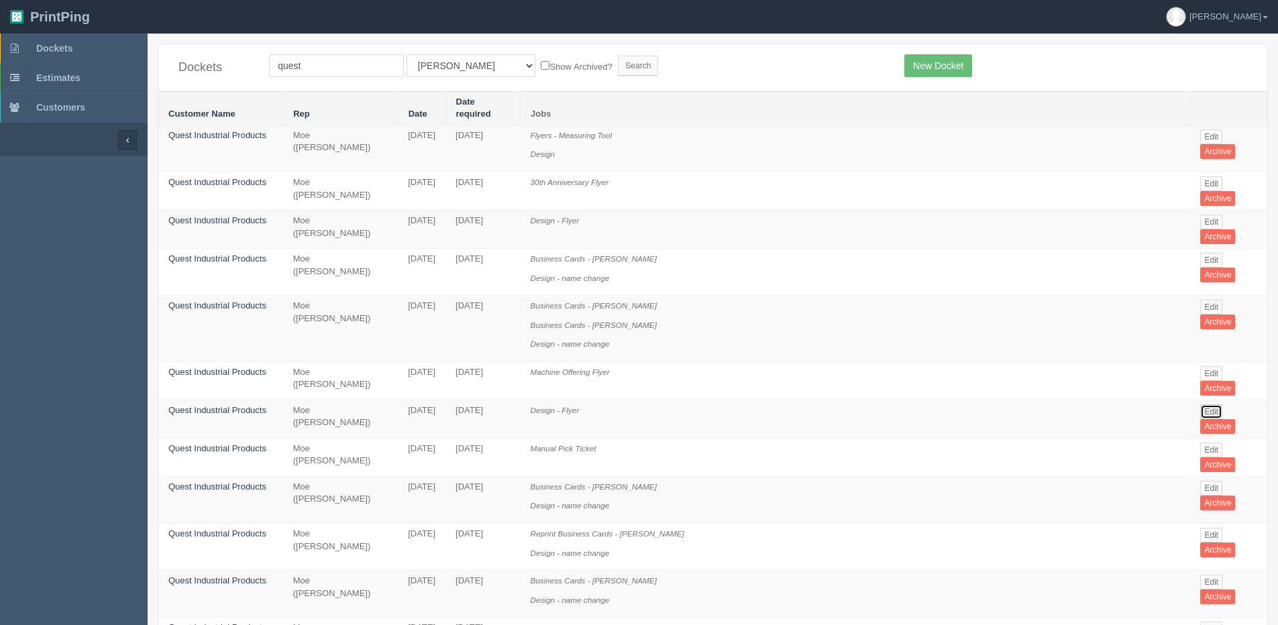
click at [1200, 404] on link "Edit" at bounding box center [1211, 411] width 22 height 15
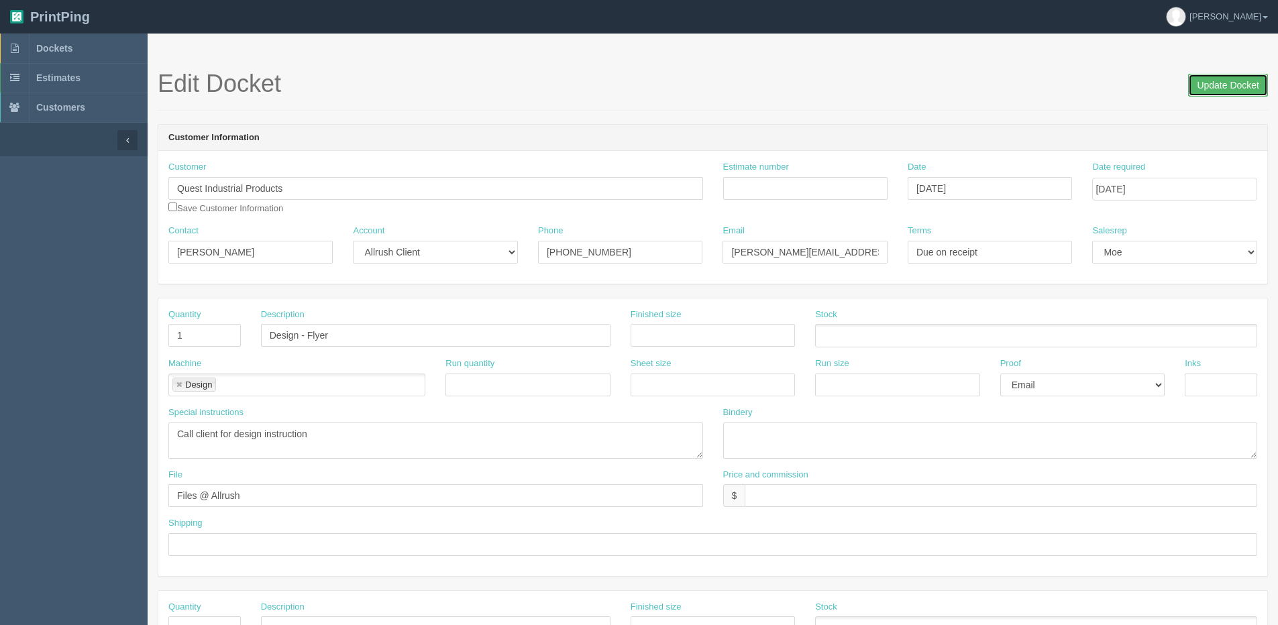
click at [1217, 78] on input "Update Docket" at bounding box center [1228, 85] width 80 height 23
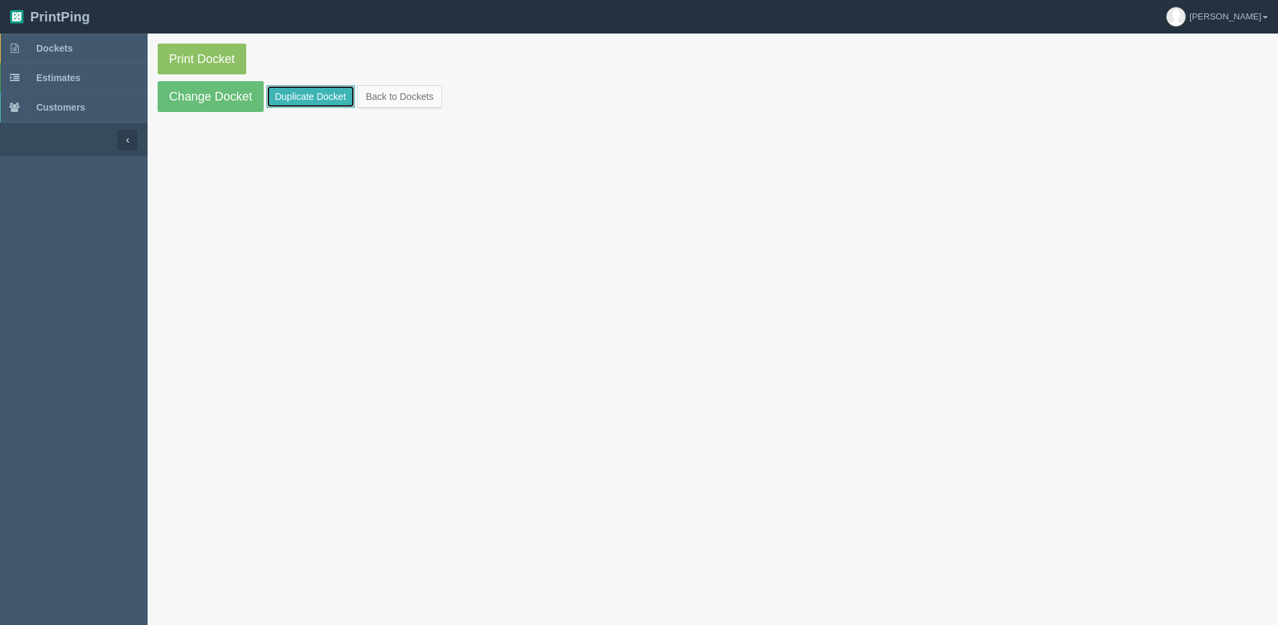
click at [313, 91] on link "Duplicate Docket" at bounding box center [310, 96] width 89 height 23
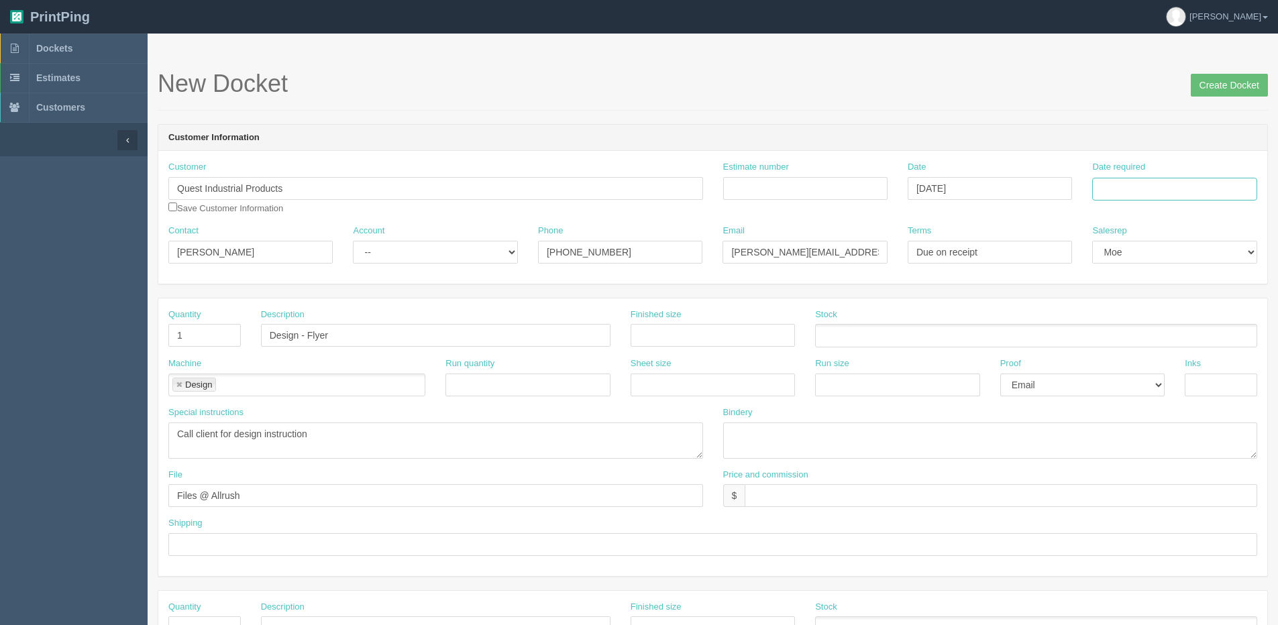
click at [1166, 189] on input "Date required" at bounding box center [1174, 189] width 164 height 23
click at [1127, 385] on div "« September 2025 » Su Mo Tu We Th Fr Sa 31 1 2 3 4 5 6 7 8 9 10 11 12 13 14 15 …" at bounding box center [1157, 294] width 131 height 187
click at [1154, 284] on td "10" at bounding box center [1159, 279] width 19 height 19
drag, startPoint x: 1178, startPoint y: 280, endPoint x: 1095, endPoint y: 309, distance: 88.0
click at [1179, 280] on td "11" at bounding box center [1177, 279] width 17 height 19
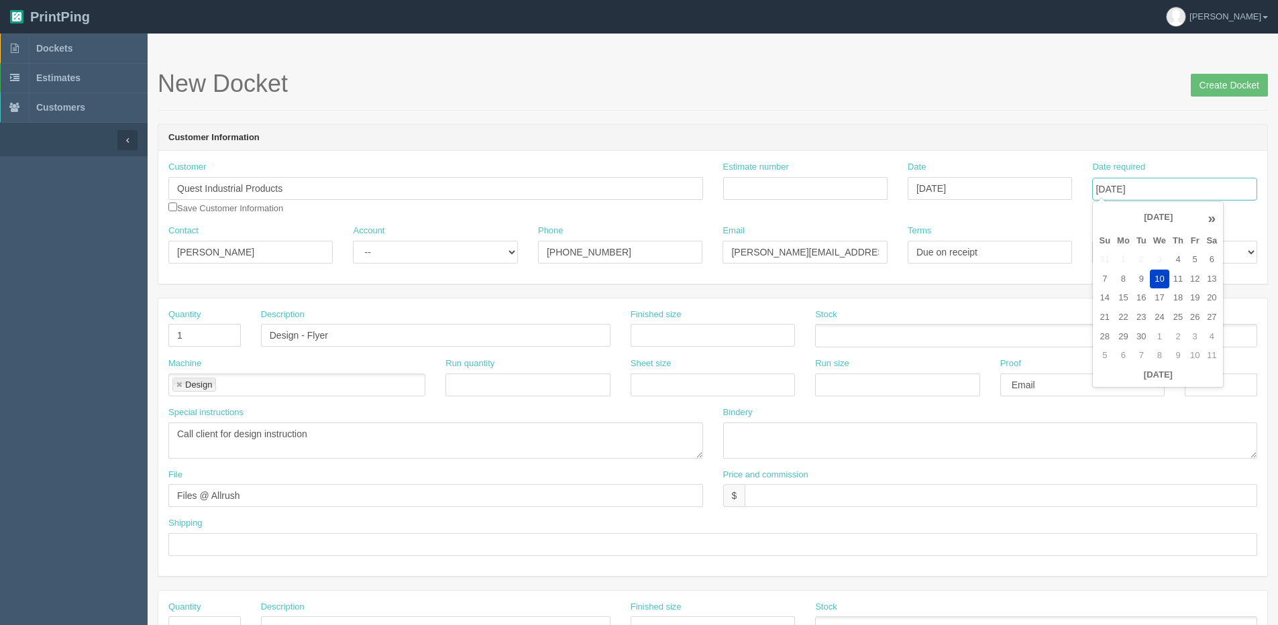
type input "[DATE]"
drag, startPoint x: 309, startPoint y: 335, endPoint x: 461, endPoint y: 313, distance: 153.9
click at [452, 319] on div "Description Design - Flyer" at bounding box center [435, 328] width 349 height 39
click at [375, 335] on input "Design - Flyer" at bounding box center [435, 335] width 349 height 23
click at [305, 339] on input "Design - Flyer" at bounding box center [435, 335] width 349 height 23
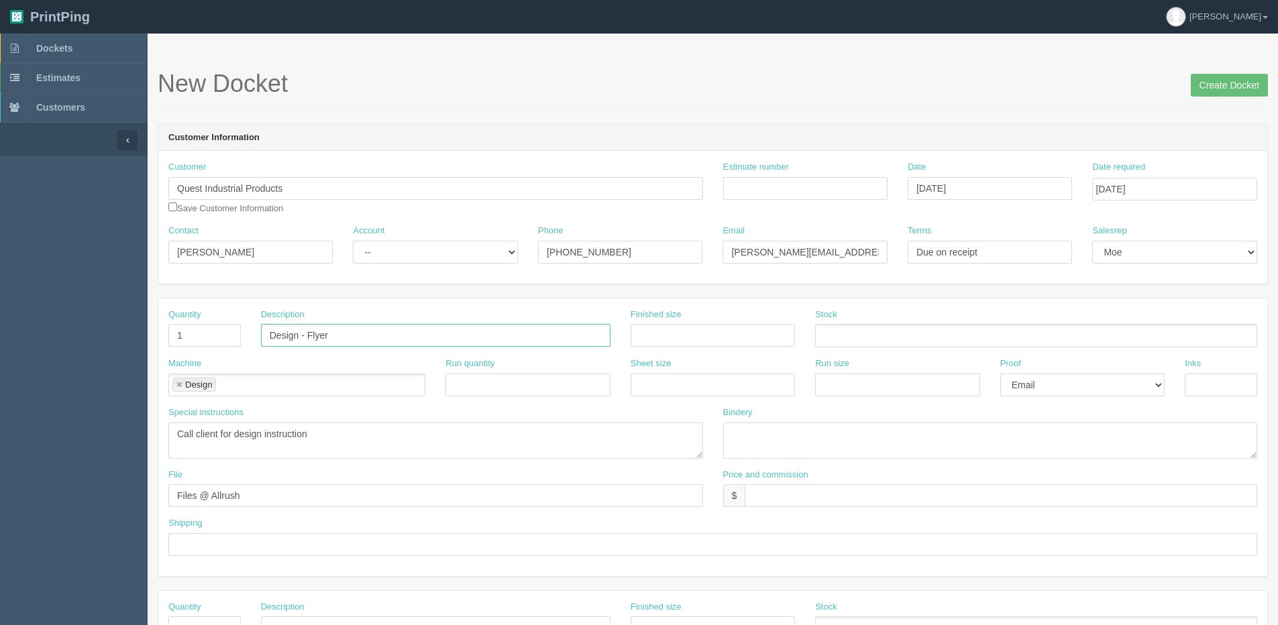
drag, startPoint x: 307, startPoint y: 336, endPoint x: 345, endPoint y: 335, distance: 37.6
click at [345, 335] on input "Design - Flyer" at bounding box center [435, 335] width 349 height 23
paste input "Press Brake Tooling by Quest!"
click at [307, 334] on input "Design - Press Brake Tooling by Quest!" at bounding box center [435, 335] width 349 height 23
type input "Design - Brochure Press Brake Tooling by Quest!"
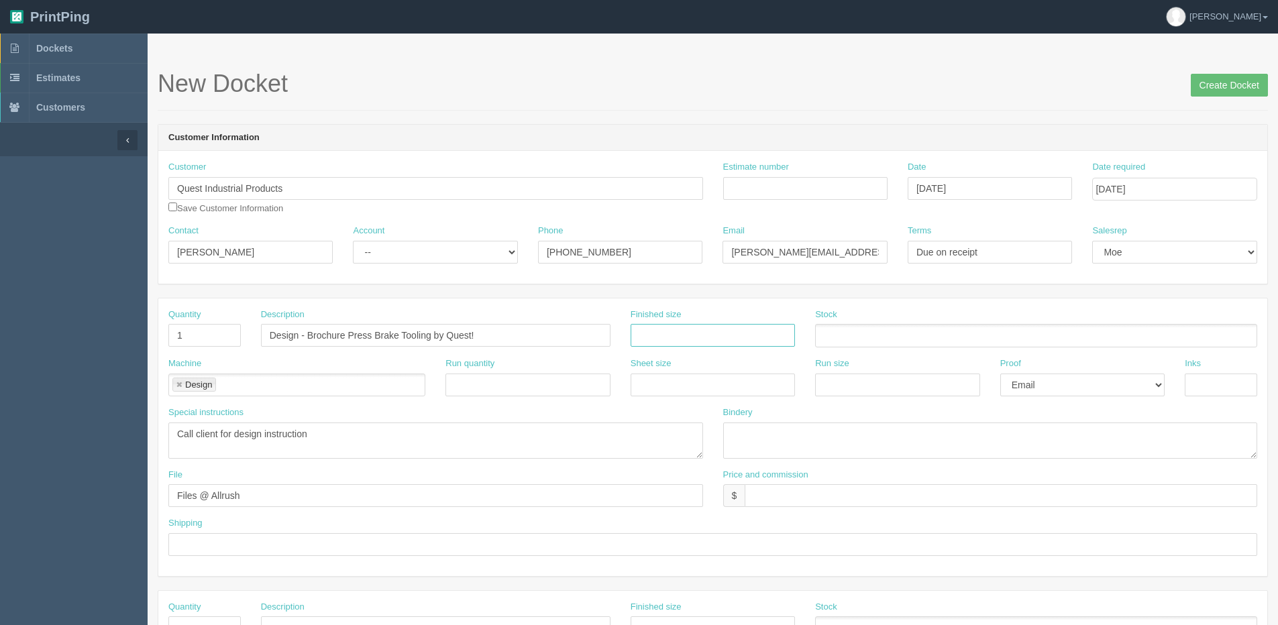
click at [741, 333] on input "text" at bounding box center [713, 335] width 164 height 23
type input "8.5" x 11""
click at [1227, 81] on input "Create Docket" at bounding box center [1229, 85] width 77 height 23
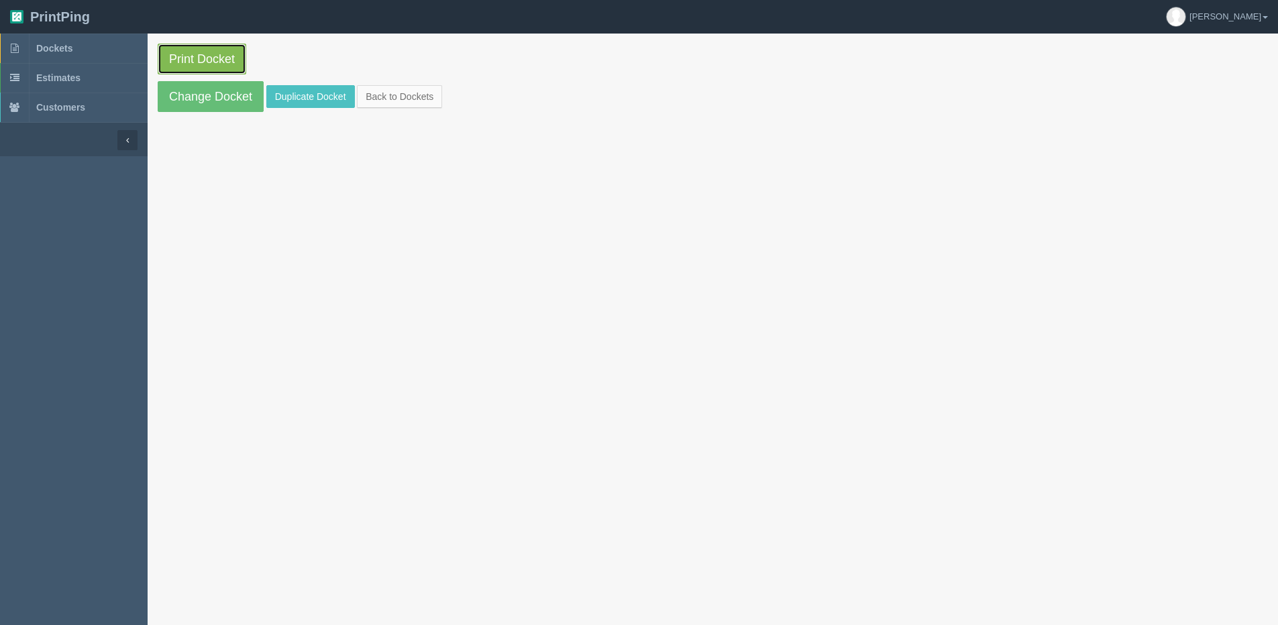
click at [197, 55] on link "Print Docket" at bounding box center [202, 59] width 89 height 31
click at [415, 98] on link "Back to Dockets" at bounding box center [399, 96] width 85 height 23
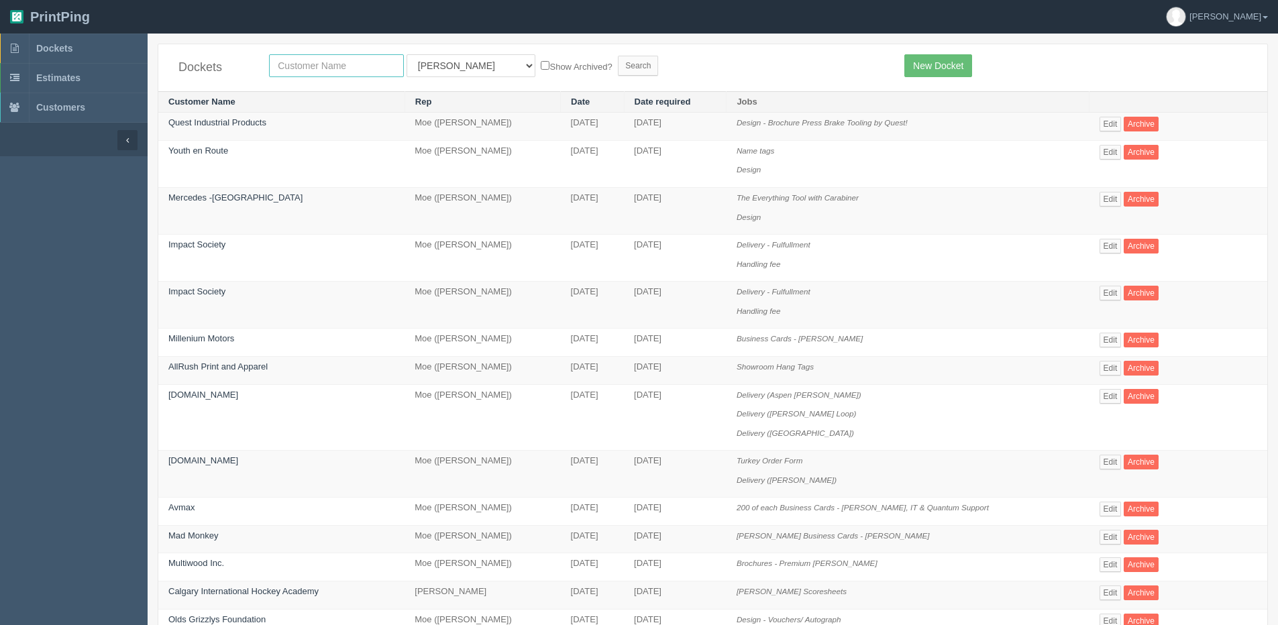
click at [316, 65] on input "text" at bounding box center [336, 65] width 135 height 23
type input "spud"
click at [618, 56] on input "Search" at bounding box center [638, 66] width 40 height 20
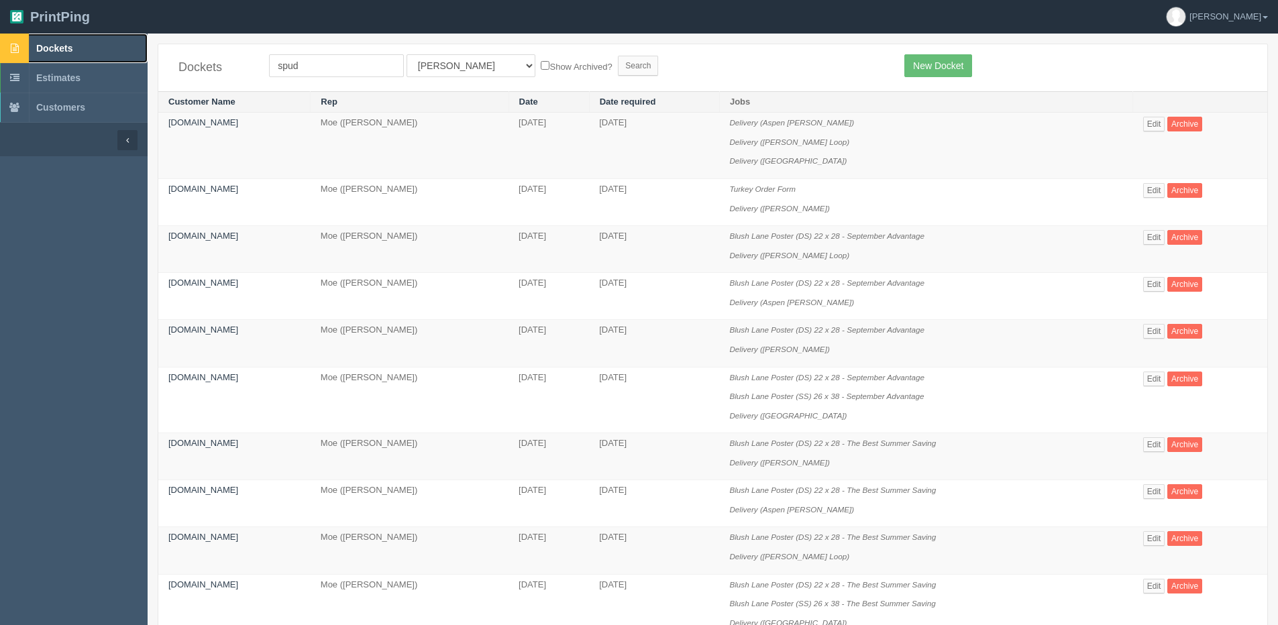
click at [55, 51] on span "Dockets" at bounding box center [54, 48] width 36 height 11
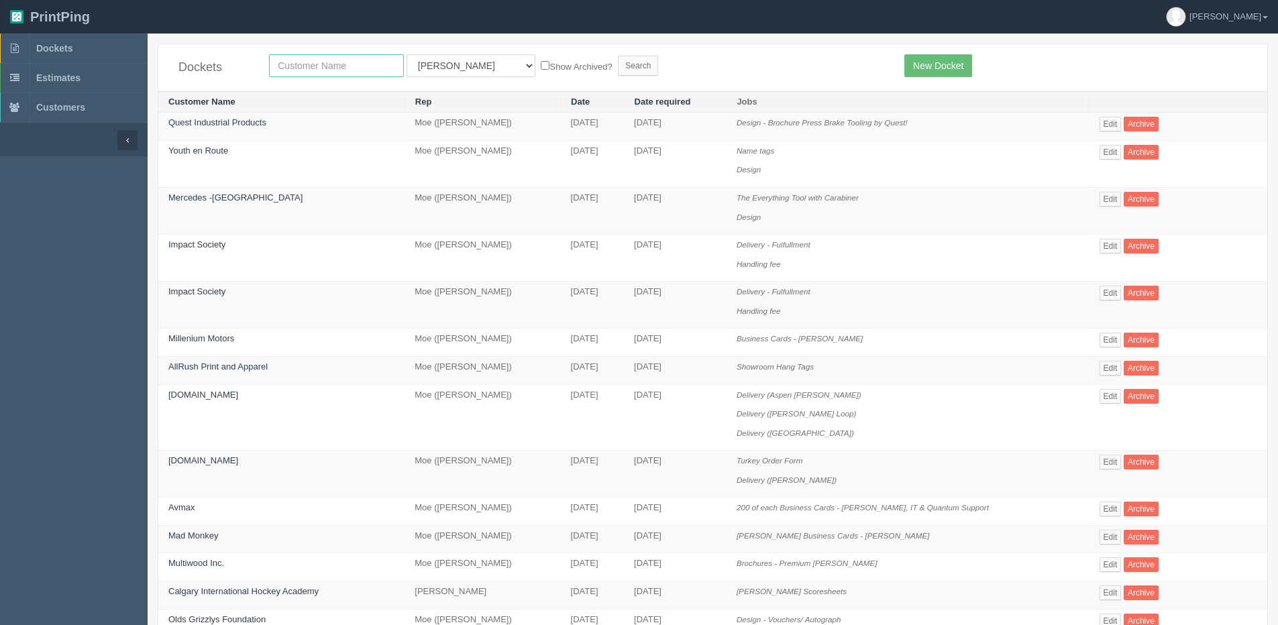
click at [366, 75] on input "text" at bounding box center [336, 65] width 135 height 23
type input "quest"
click at [618, 56] on input "Search" at bounding box center [638, 66] width 40 height 20
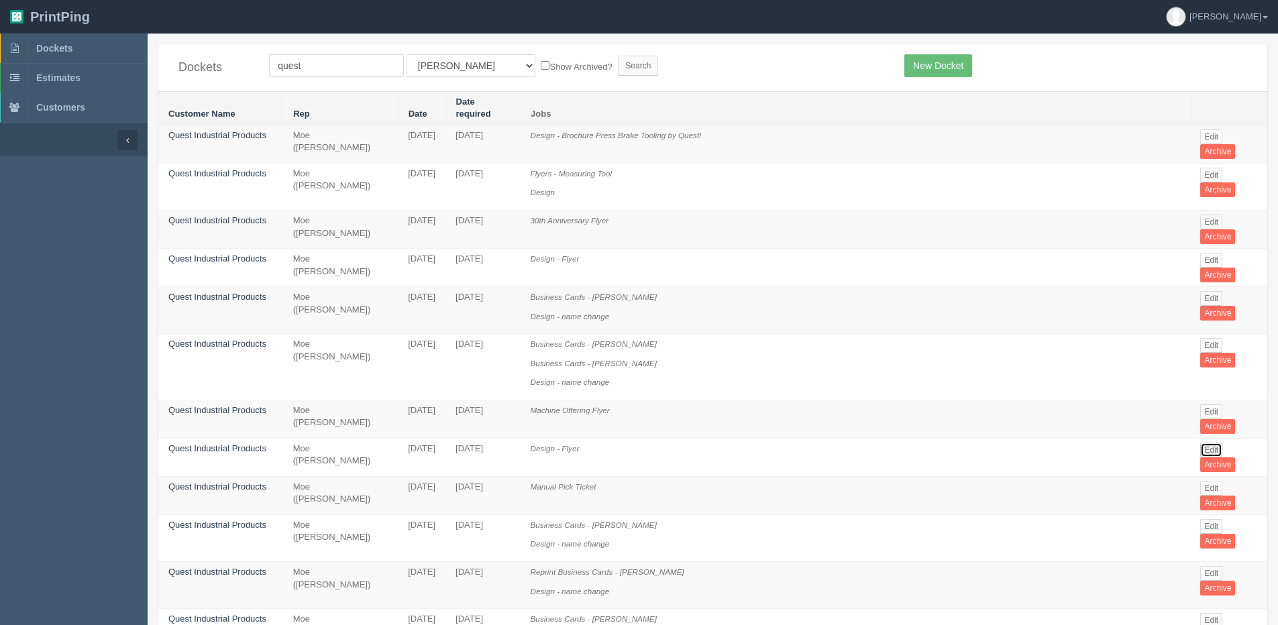
drag, startPoint x: 1195, startPoint y: 398, endPoint x: 1180, endPoint y: 386, distance: 20.0
click at [1200, 443] on link "Edit" at bounding box center [1211, 450] width 22 height 15
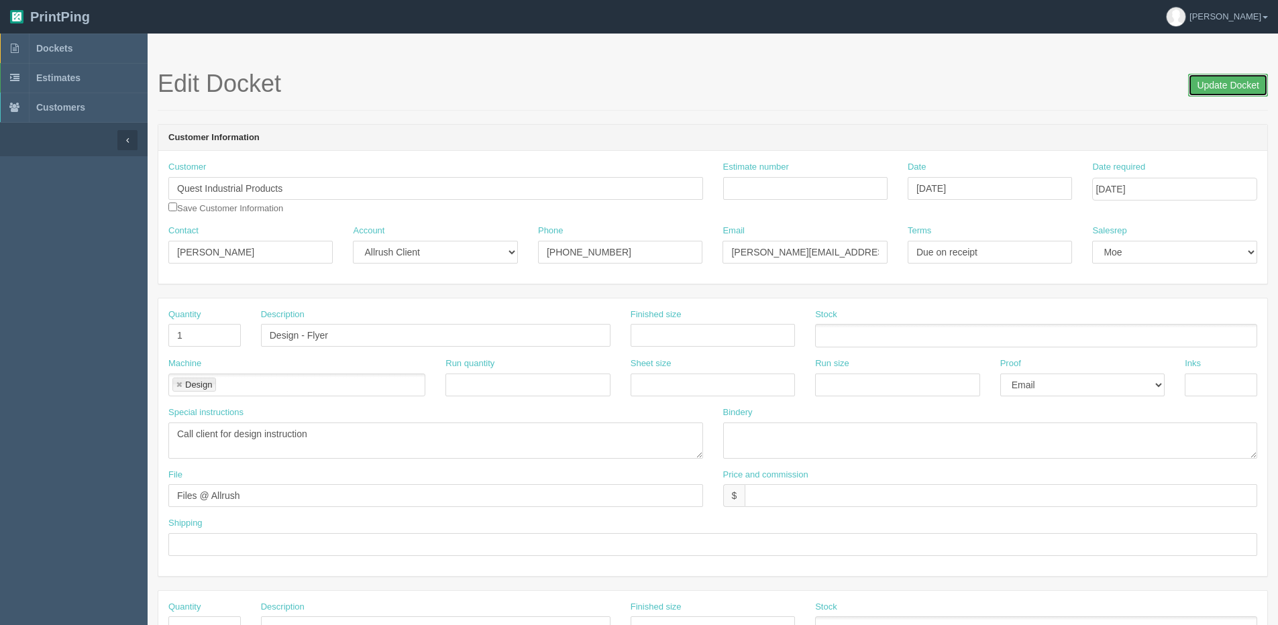
click at [1251, 83] on input "Update Docket" at bounding box center [1228, 85] width 80 height 23
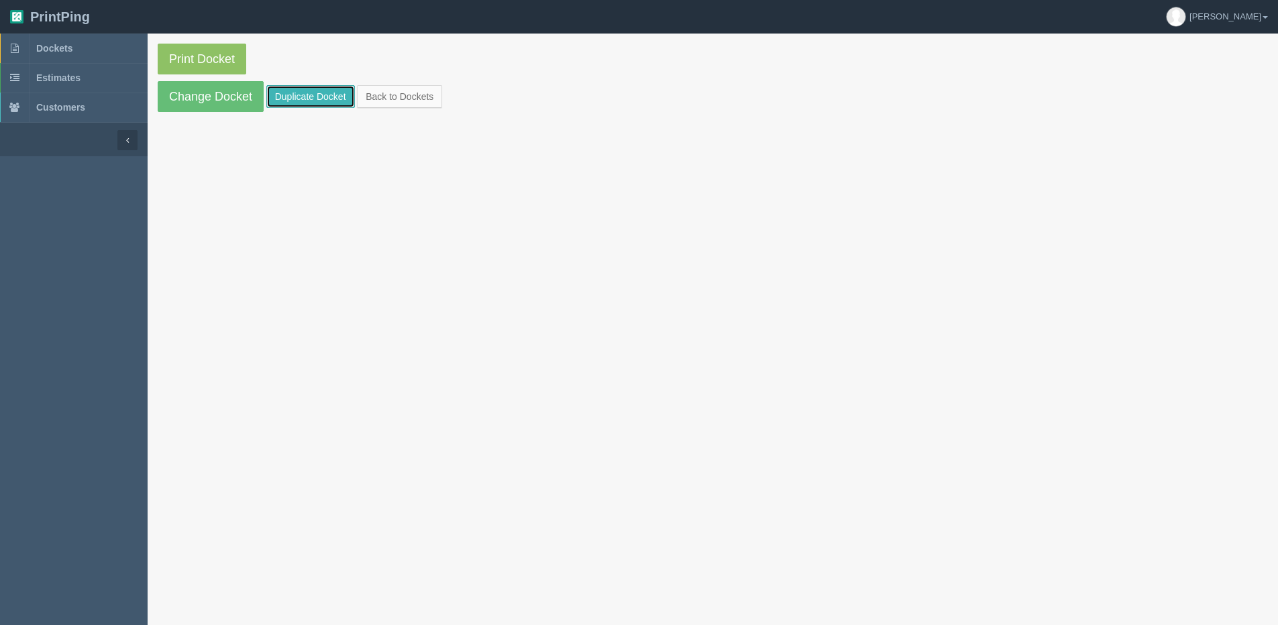
click at [333, 91] on link "Duplicate Docket" at bounding box center [310, 96] width 89 height 23
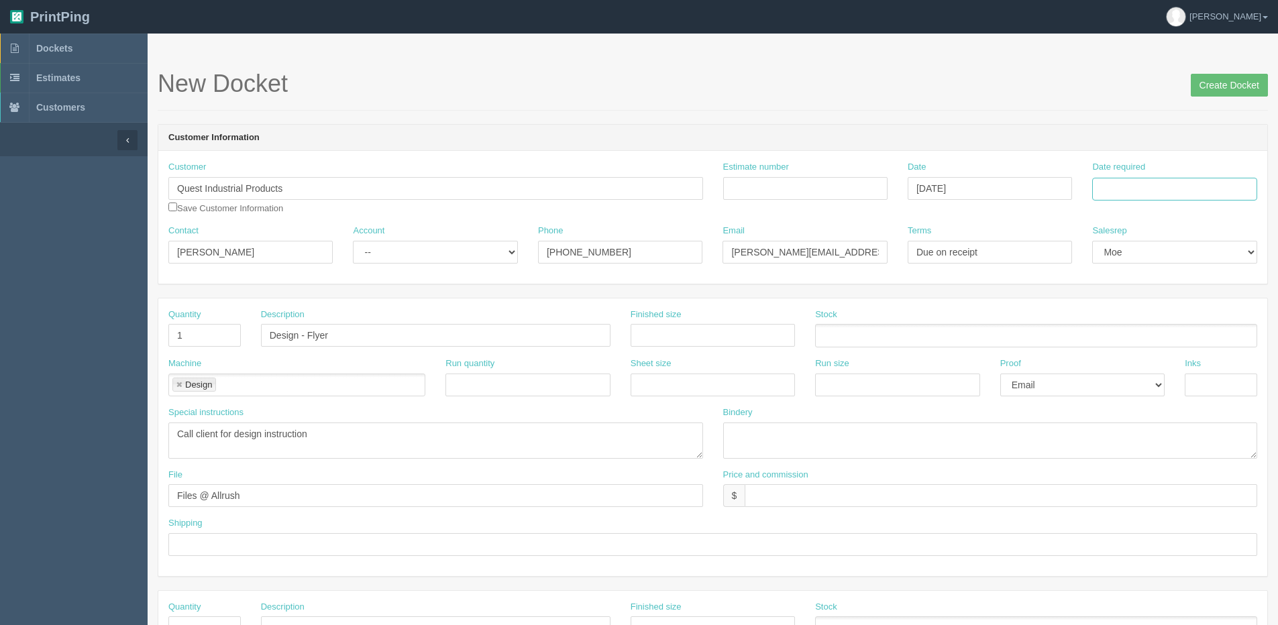
click at [1136, 187] on input "Date required" at bounding box center [1174, 189] width 164 height 23
click at [1136, 383] on th "Today" at bounding box center [1157, 375] width 125 height 19
click at [1181, 278] on td "11" at bounding box center [1177, 279] width 17 height 19
type input "[DATE]"
click at [311, 339] on input "Design - Flyer" at bounding box center [435, 335] width 349 height 23
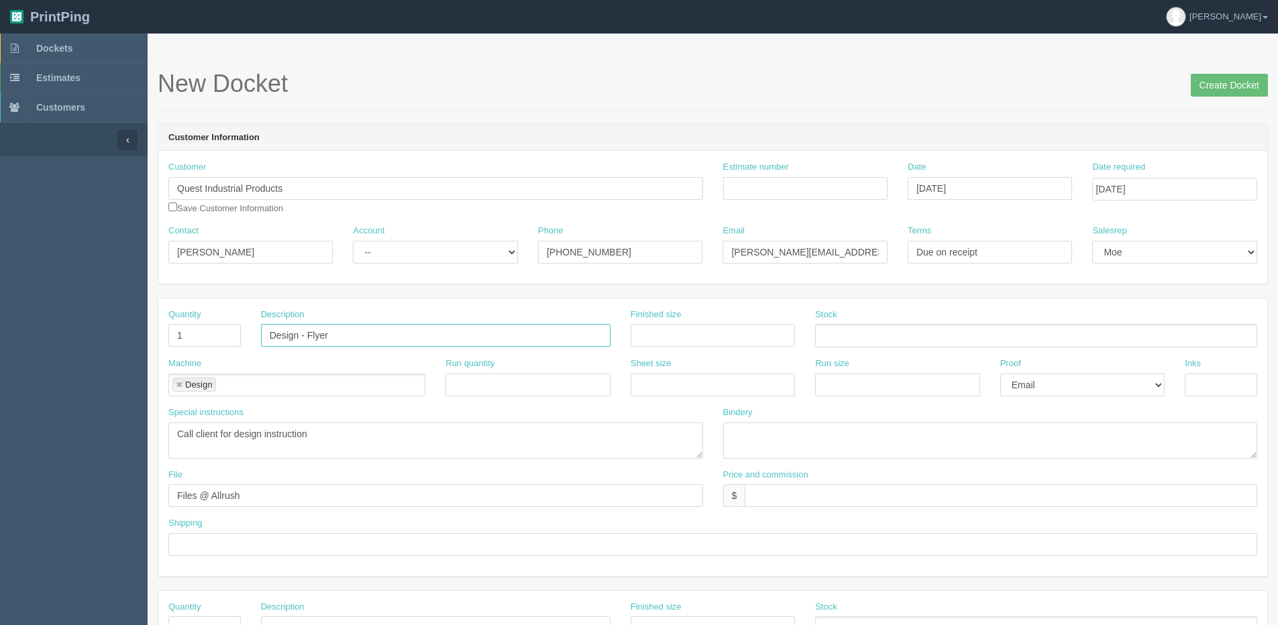
drag, startPoint x: 311, startPoint y: 339, endPoint x: 323, endPoint y: 337, distance: 12.8
click at [323, 337] on input "Design - Flyer" at bounding box center [435, 335] width 349 height 23
click at [311, 329] on input "Design - Flyer" at bounding box center [435, 335] width 349 height 23
click at [714, 346] on input "text" at bounding box center [713, 335] width 164 height 23
type input "30" x 48""
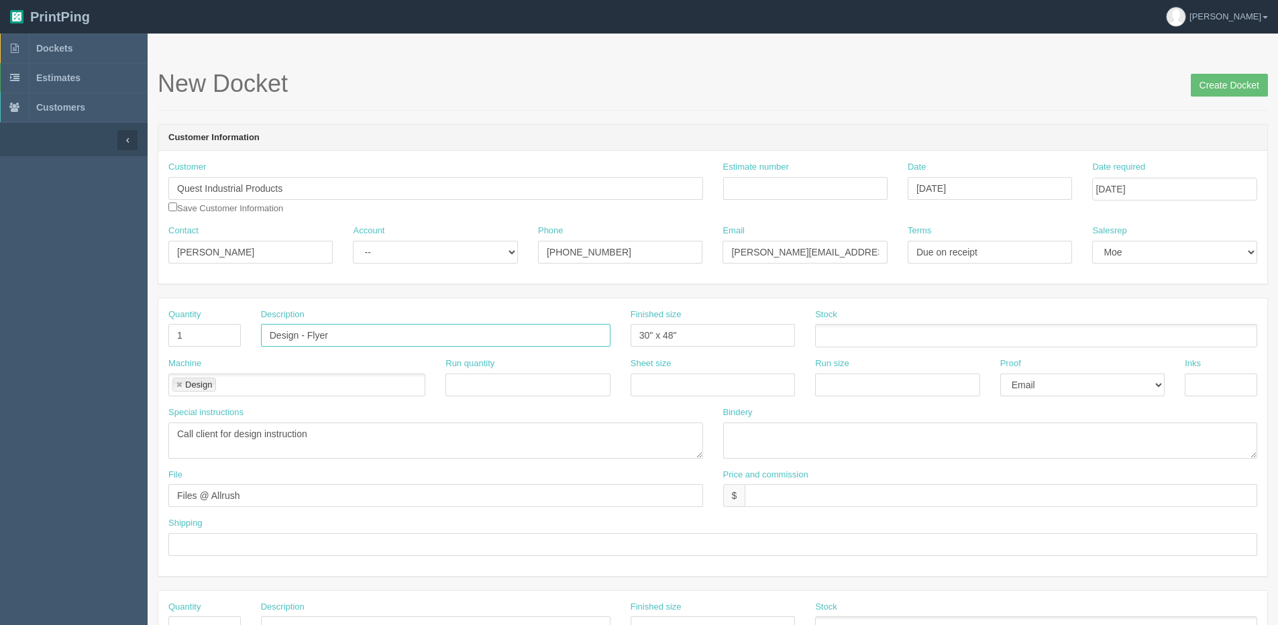
drag, startPoint x: 311, startPoint y: 334, endPoint x: 374, endPoint y: 326, distance: 63.6
click at [373, 326] on input "Design - Flyer" at bounding box center [435, 335] width 349 height 23
click at [347, 336] on input "Design -" at bounding box center [435, 335] width 349 height 23
paste input "Blue Collar Vanlife"
type input "Design - Blue Collar Vanlife Coroplast Sign"
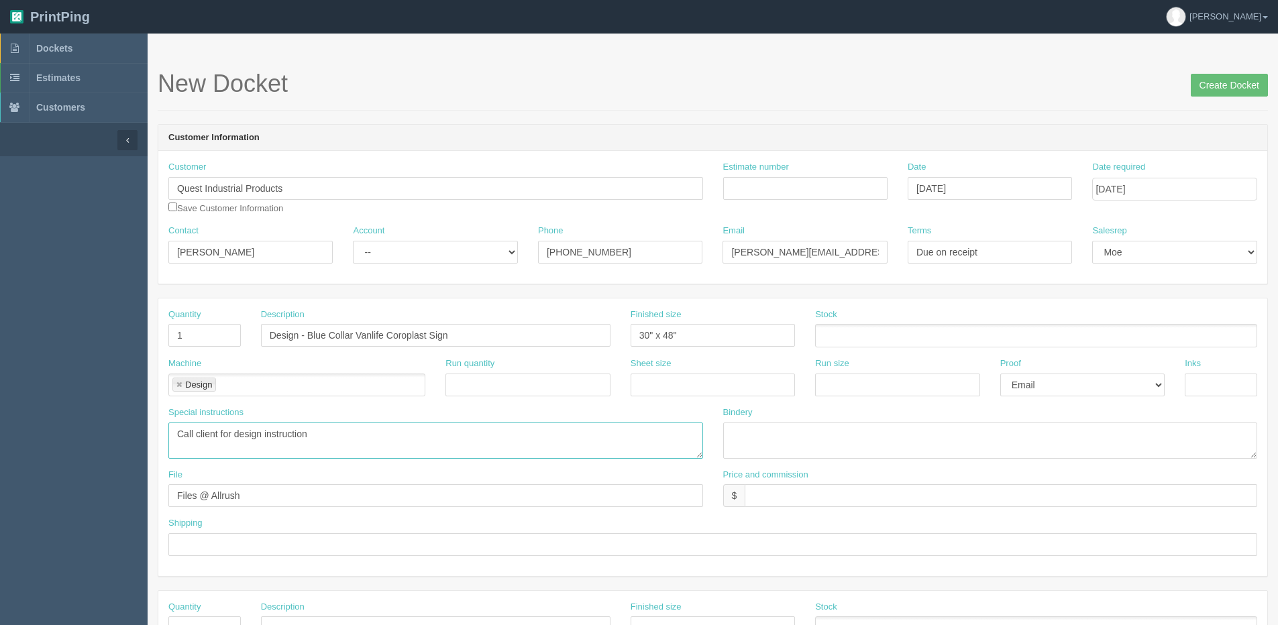
drag, startPoint x: 330, startPoint y: 447, endPoint x: -3, endPoint y: 490, distance: 336.2
click at [0, 490] on html "PrintPing Dan Edit account ( dan@allrush.ca ) Logout Dockets Estimates Customers" at bounding box center [639, 609] width 1278 height 1218
type textarea "See email for setup"
click at [1229, 87] on input "Create Docket" at bounding box center [1229, 85] width 77 height 23
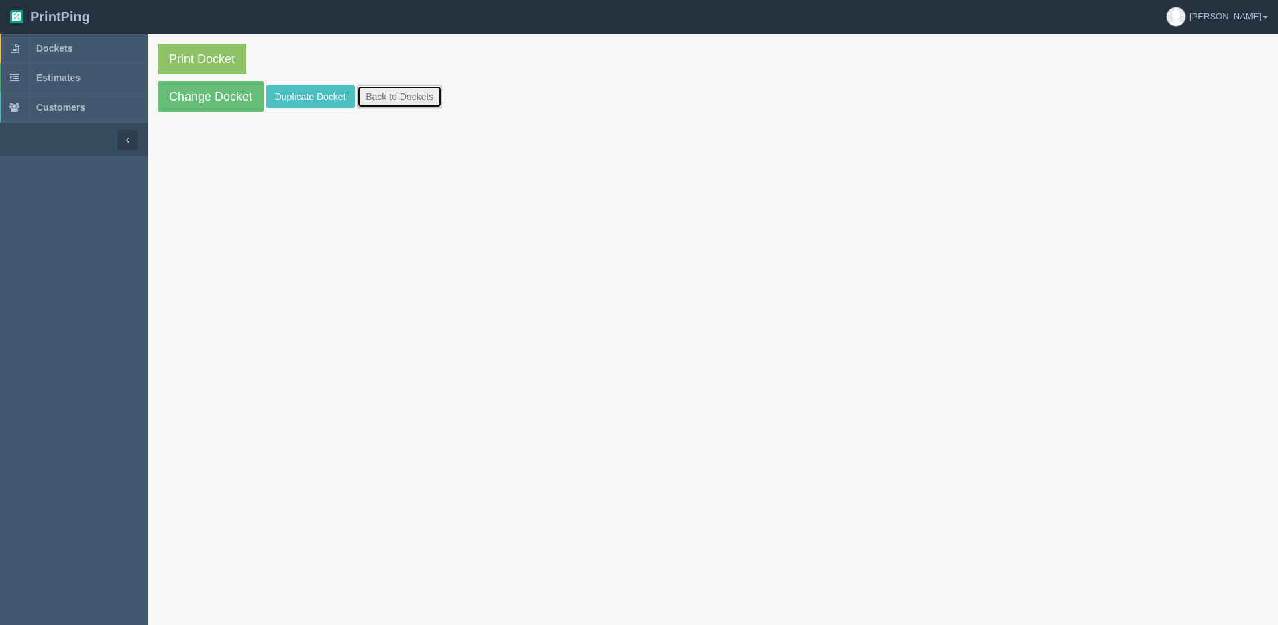
click at [417, 102] on link "Back to Dockets" at bounding box center [399, 96] width 85 height 23
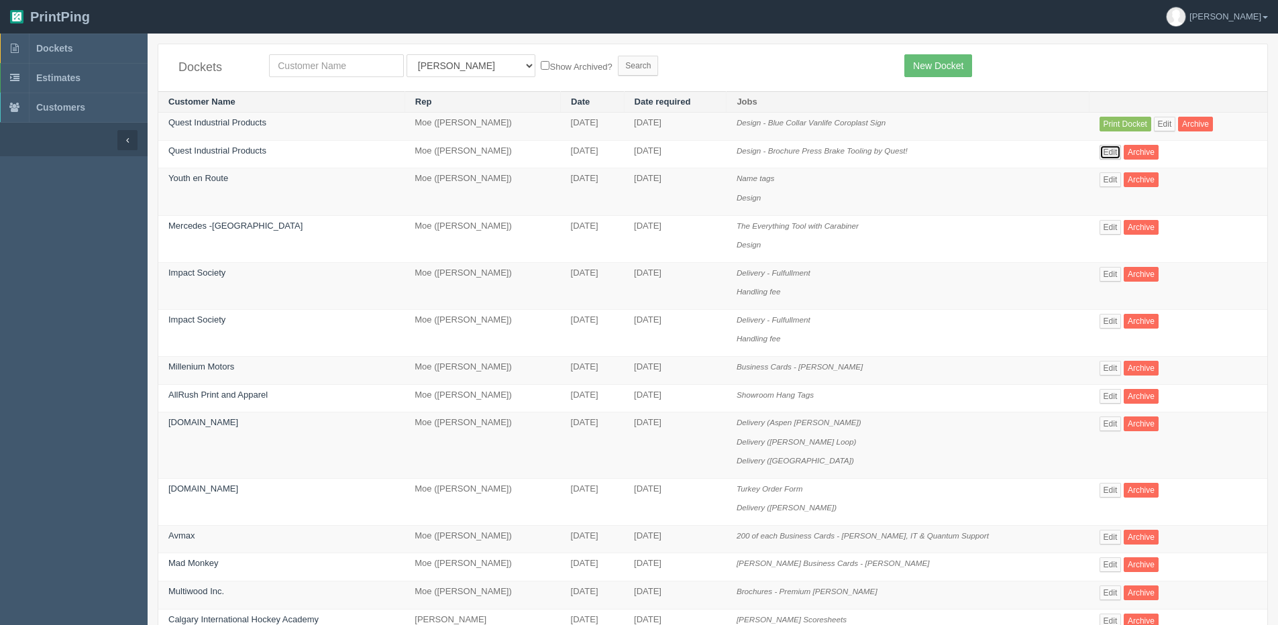
click at [1109, 156] on link "Edit" at bounding box center [1110, 152] width 22 height 15
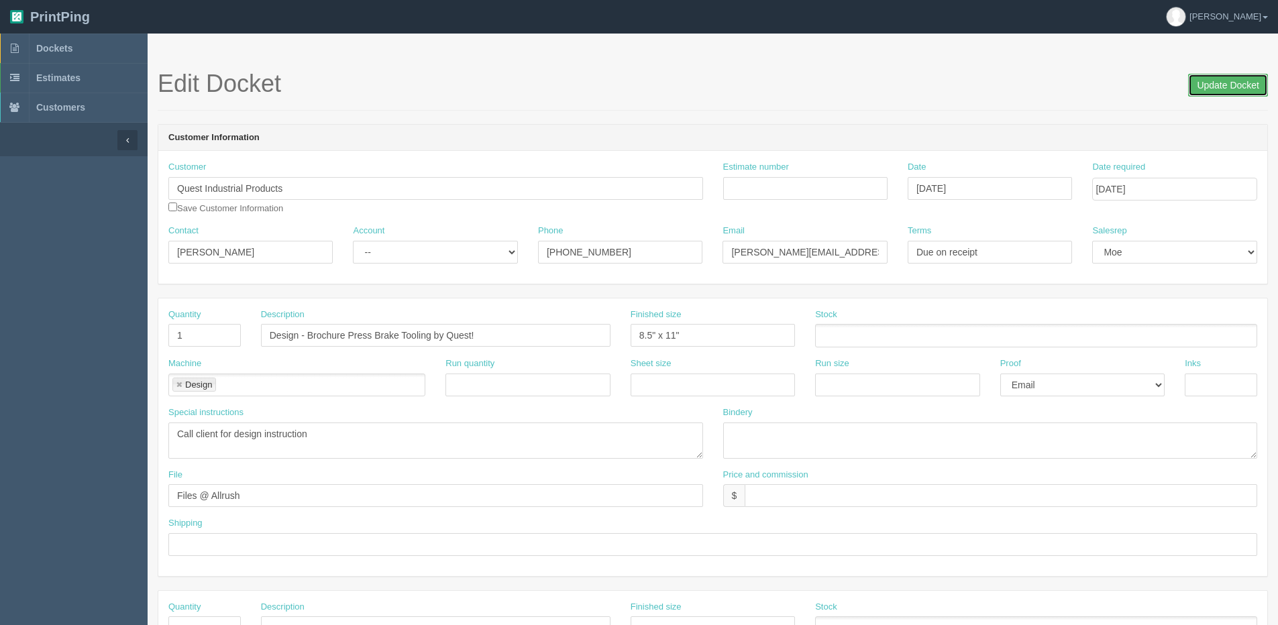
click at [1214, 76] on input "Update Docket" at bounding box center [1228, 85] width 80 height 23
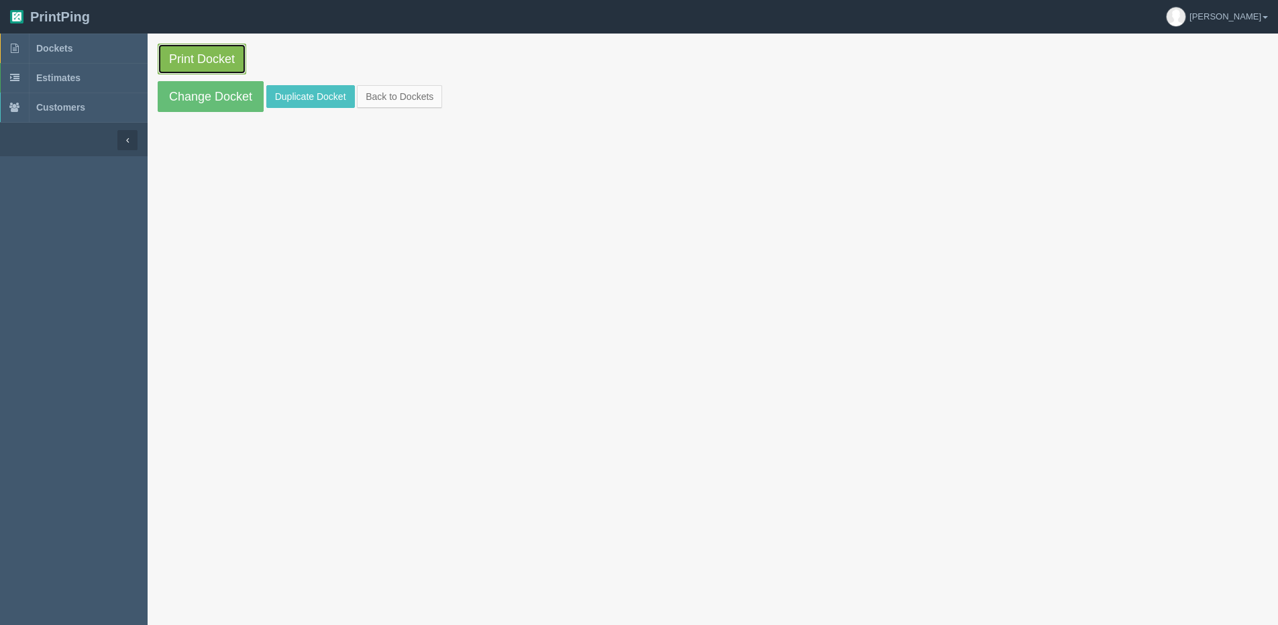
click at [217, 62] on link "Print Docket" at bounding box center [202, 59] width 89 height 31
click at [413, 105] on link "Back to Dockets" at bounding box center [399, 96] width 85 height 23
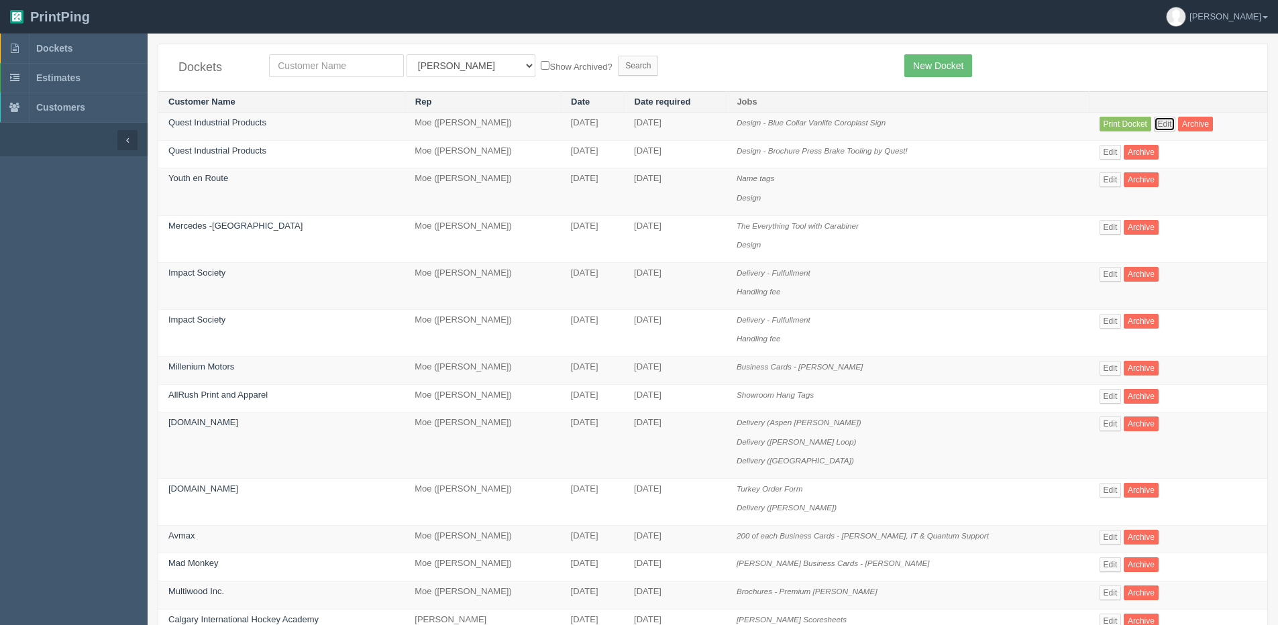
click at [1167, 119] on link "Edit" at bounding box center [1165, 124] width 22 height 15
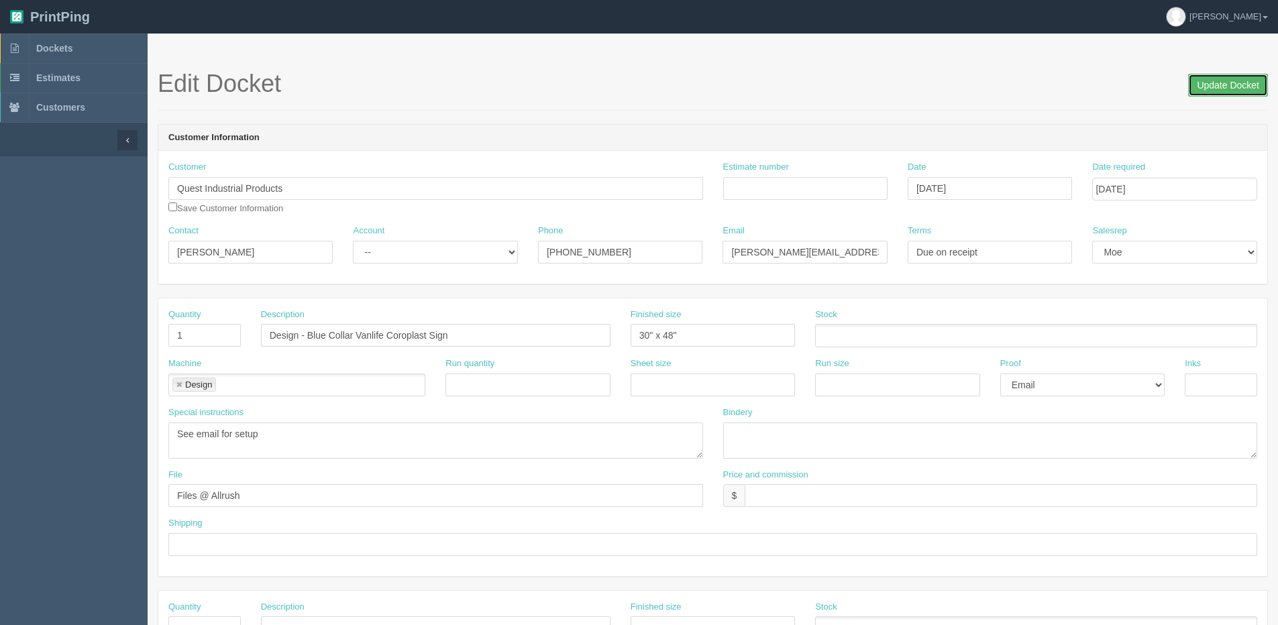
drag, startPoint x: 1207, startPoint y: 85, endPoint x: 1179, endPoint y: 78, distance: 29.0
click at [1205, 85] on input "Update Docket" at bounding box center [1228, 85] width 80 height 23
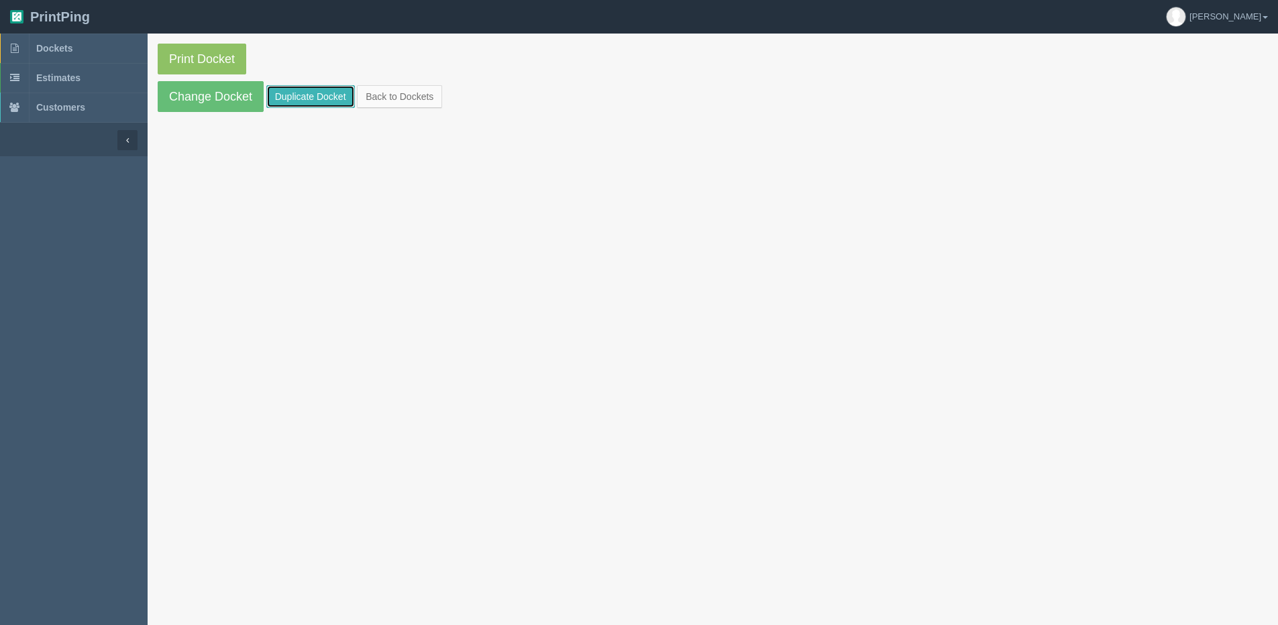
click at [289, 107] on link "Duplicate Docket" at bounding box center [310, 96] width 89 height 23
click at [406, 102] on link "Back to Dockets" at bounding box center [399, 96] width 85 height 23
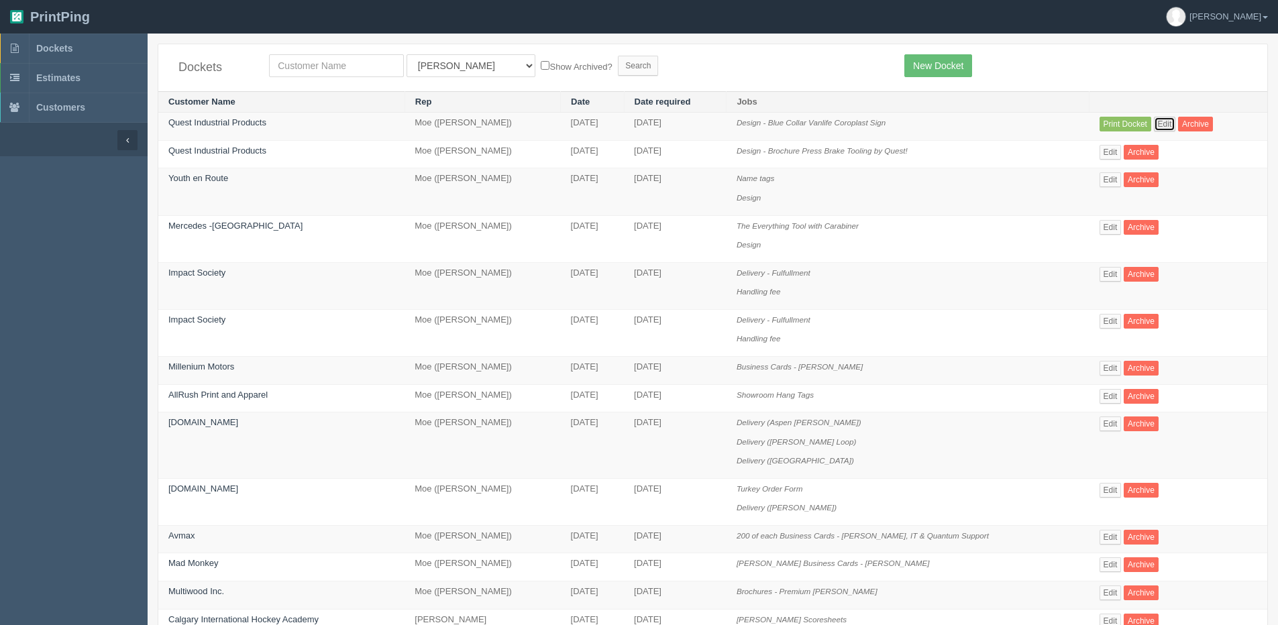
click at [1175, 127] on link "Edit" at bounding box center [1165, 124] width 22 height 15
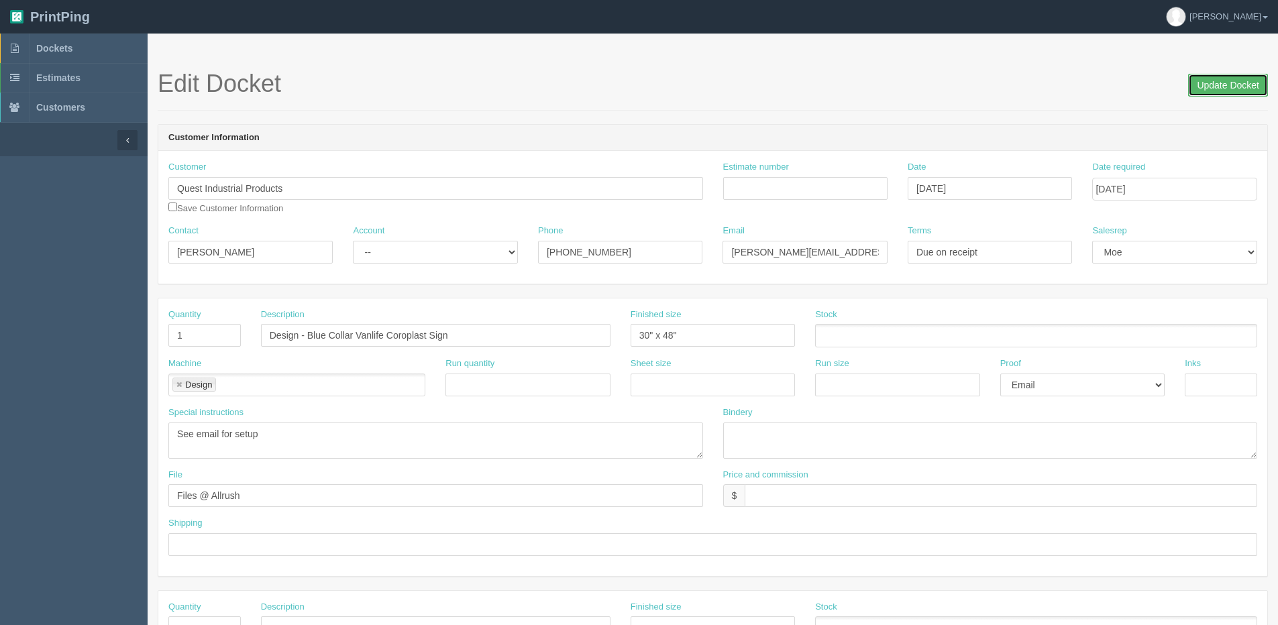
click at [1207, 94] on input "Update Docket" at bounding box center [1228, 85] width 80 height 23
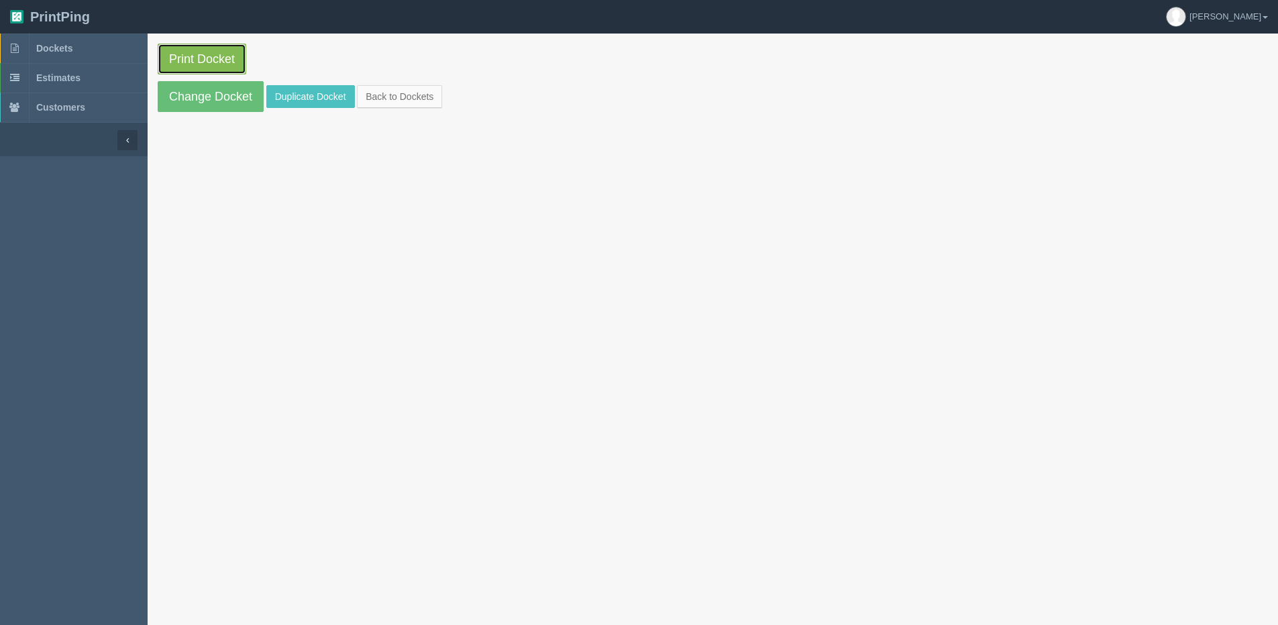
click at [185, 60] on link "Print Docket" at bounding box center [202, 59] width 89 height 31
click at [416, 95] on link "Back to Dockets" at bounding box center [399, 96] width 85 height 23
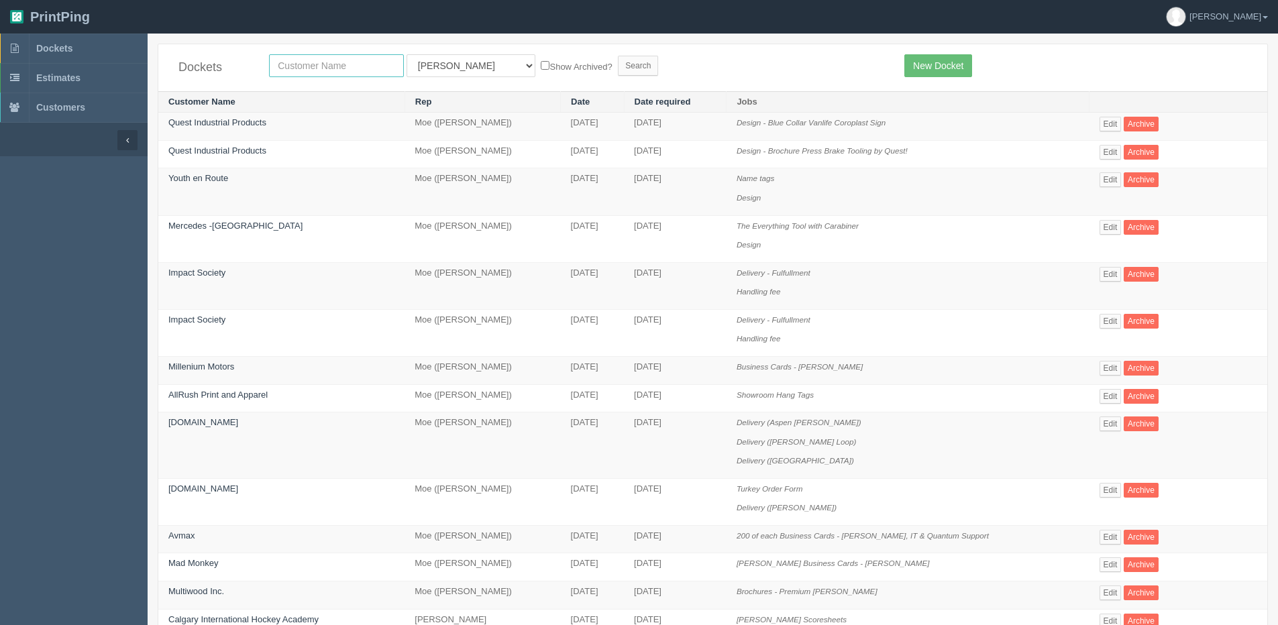
click at [323, 71] on input "text" at bounding box center [336, 65] width 135 height 23
type input "tema"
click at [618, 56] on input "Search" at bounding box center [638, 66] width 40 height 20
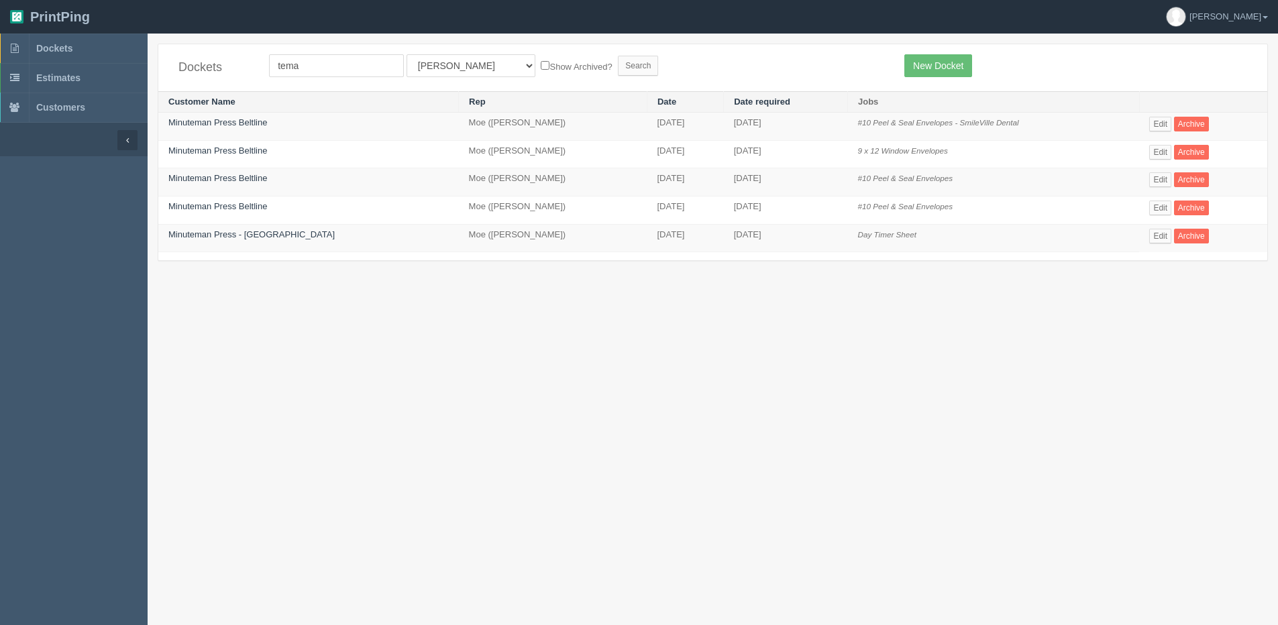
click at [344, 54] on div "Dockets tema All Users [PERSON_NAME] Test 1 [PERSON_NAME] [PERSON_NAME] [PERSON…" at bounding box center [712, 67] width 1109 height 47
click at [342, 63] on input "tema" at bounding box center [336, 65] width 135 height 23
type input "team"
click at [618, 56] on input "Search" at bounding box center [638, 66] width 40 height 20
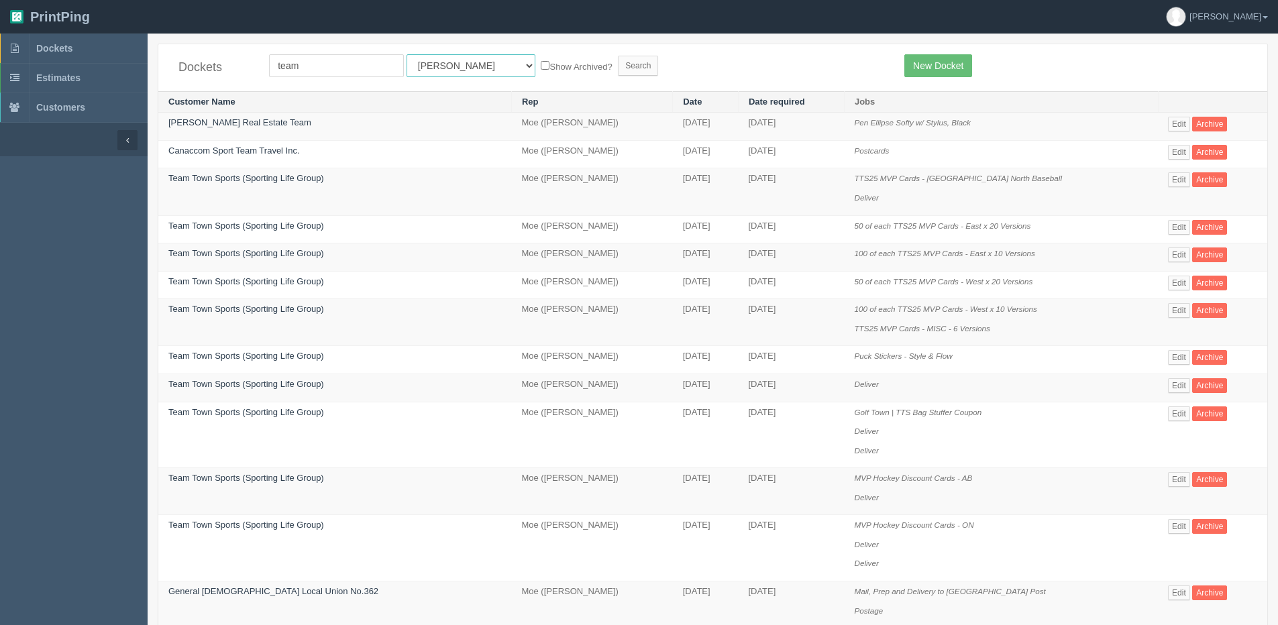
drag, startPoint x: 459, startPoint y: 68, endPoint x: 458, endPoint y: 76, distance: 8.1
click at [459, 68] on select "All Users [PERSON_NAME] Test 1 [PERSON_NAME] [PERSON_NAME] [PERSON_NAME] France…" at bounding box center [470, 65] width 129 height 23
select select "1"
click at [406, 54] on select "All Users [PERSON_NAME] Test 1 [PERSON_NAME] [PERSON_NAME] [PERSON_NAME] France…" at bounding box center [470, 65] width 129 height 23
click at [541, 65] on label "Show Archived?" at bounding box center [576, 65] width 71 height 15
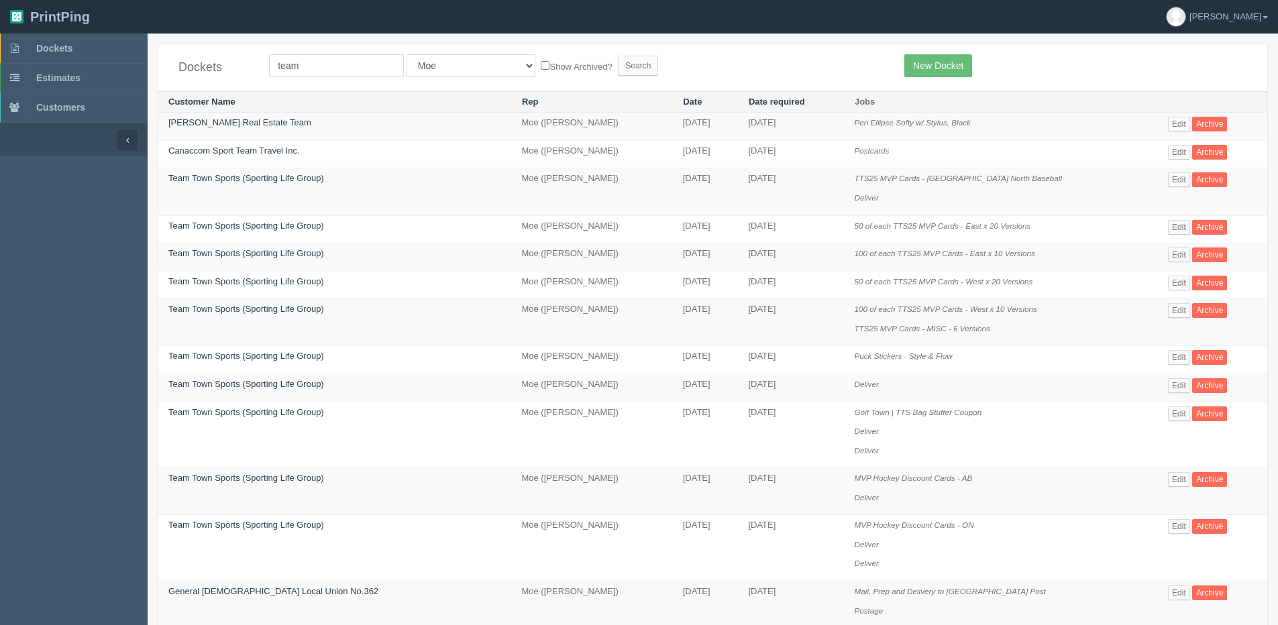
click at [541, 65] on input "Show Archived?" at bounding box center [545, 65] width 9 height 9
checkbox input "true"
click at [553, 66] on form "team All Users [PERSON_NAME] Test 1 [PERSON_NAME] [PERSON_NAME] [PERSON_NAME] F…" at bounding box center [576, 65] width 615 height 23
click at [618, 66] on input "Search" at bounding box center [638, 66] width 40 height 20
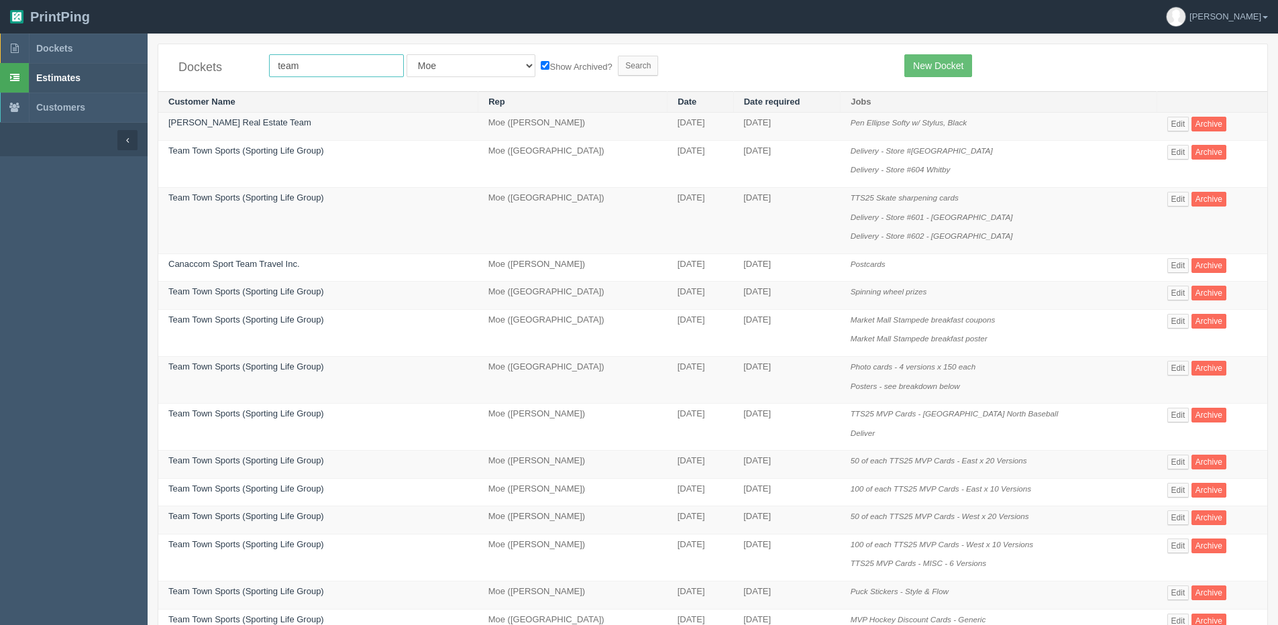
drag, startPoint x: 307, startPoint y: 65, endPoint x: 144, endPoint y: 64, distance: 163.0
type input "northern [GEOGRAPHIC_DATA]"
click at [525, 74] on form "northern [GEOGRAPHIC_DATA] All Users [PERSON_NAME] Test 1 [PERSON_NAME] [PERSON…" at bounding box center [576, 65] width 615 height 23
click at [618, 65] on input "Search" at bounding box center [638, 66] width 40 height 20
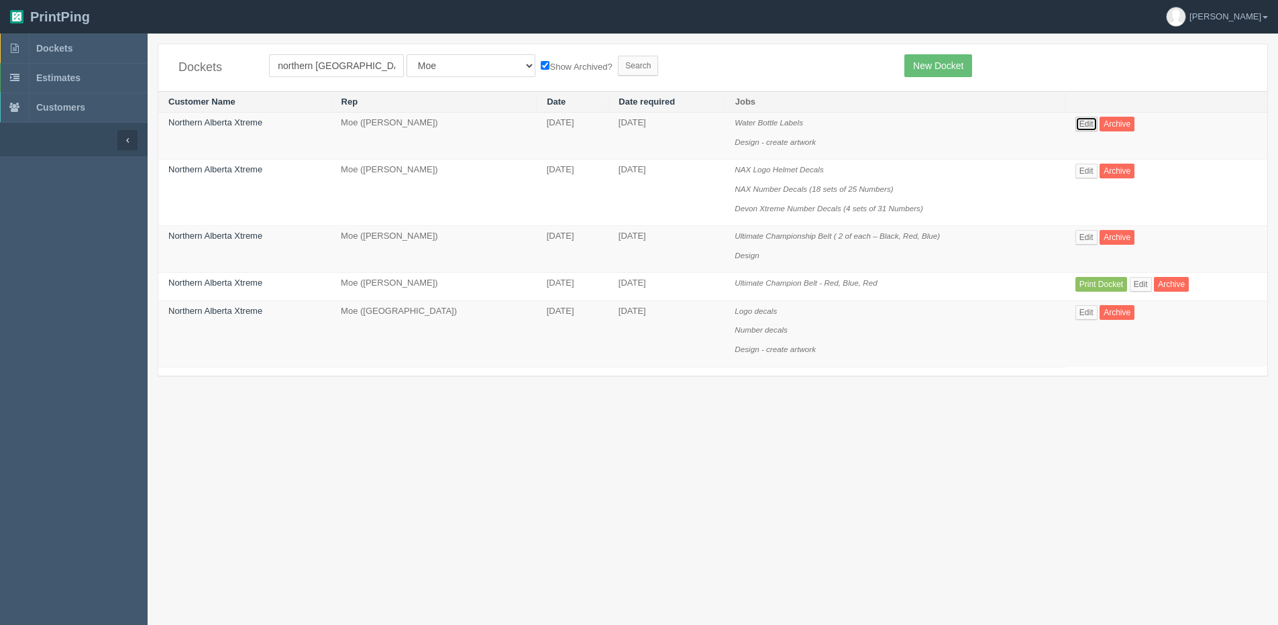
click at [1095, 120] on link "Edit" at bounding box center [1086, 124] width 22 height 15
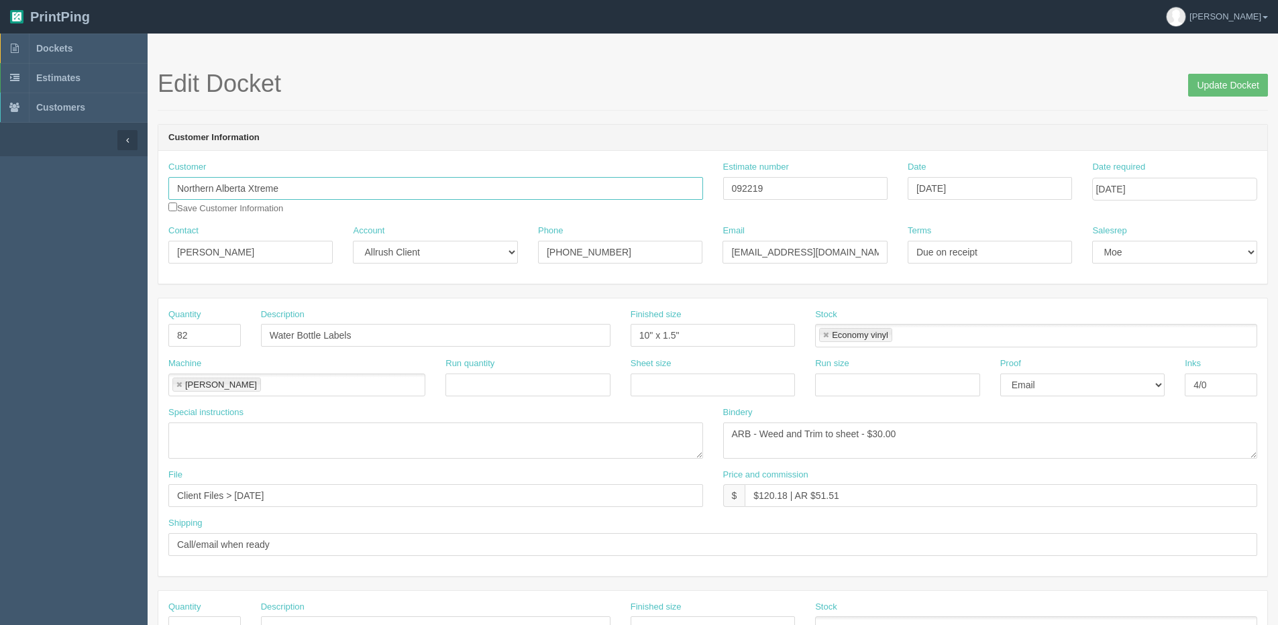
drag, startPoint x: 304, startPoint y: 188, endPoint x: -266, endPoint y: 190, distance: 569.5
click at [0, 190] on html "PrintPing [PERSON_NAME] Edit account ( [PERSON_NAME][EMAIL_ADDRESS][DOMAIN_NAME…" at bounding box center [639, 609] width 1278 height 1218
drag, startPoint x: 159, startPoint y: 260, endPoint x: -78, endPoint y: 260, distance: 237.4
click at [0, 260] on html "PrintPing [PERSON_NAME] Edit account ( [PERSON_NAME][EMAIL_ADDRESS][DOMAIN_NAME…" at bounding box center [639, 609] width 1278 height 1218
drag, startPoint x: 638, startPoint y: 249, endPoint x: 161, endPoint y: 265, distance: 477.2
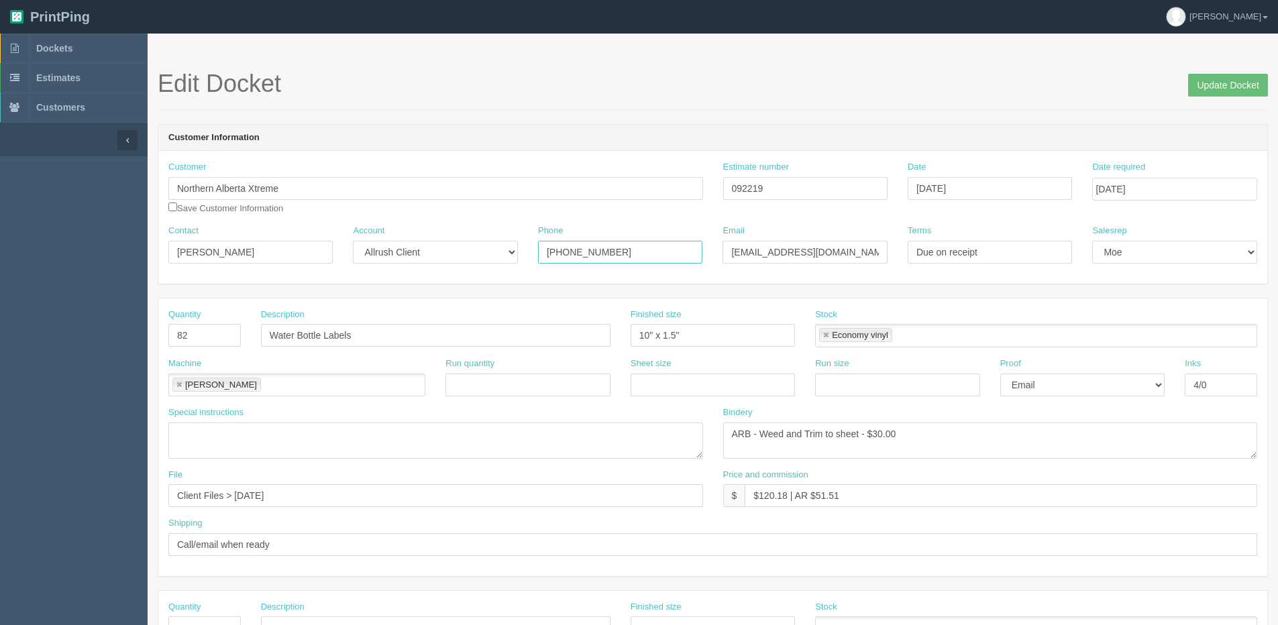
click at [161, 265] on div "Contact [PERSON_NAME] Account -- Existing Client Allrush Client Rep Client Phon…" at bounding box center [712, 249] width 1109 height 49
drag, startPoint x: 847, startPoint y: 250, endPoint x: 362, endPoint y: 250, distance: 485.0
click at [362, 250] on div "Contact [PERSON_NAME] Account -- Existing Client Allrush Client Rep Client Phon…" at bounding box center [712, 249] width 1109 height 49
paste input "ob@bardowntraining"
type input "[EMAIL_ADDRESS][DOMAIN_NAME]"
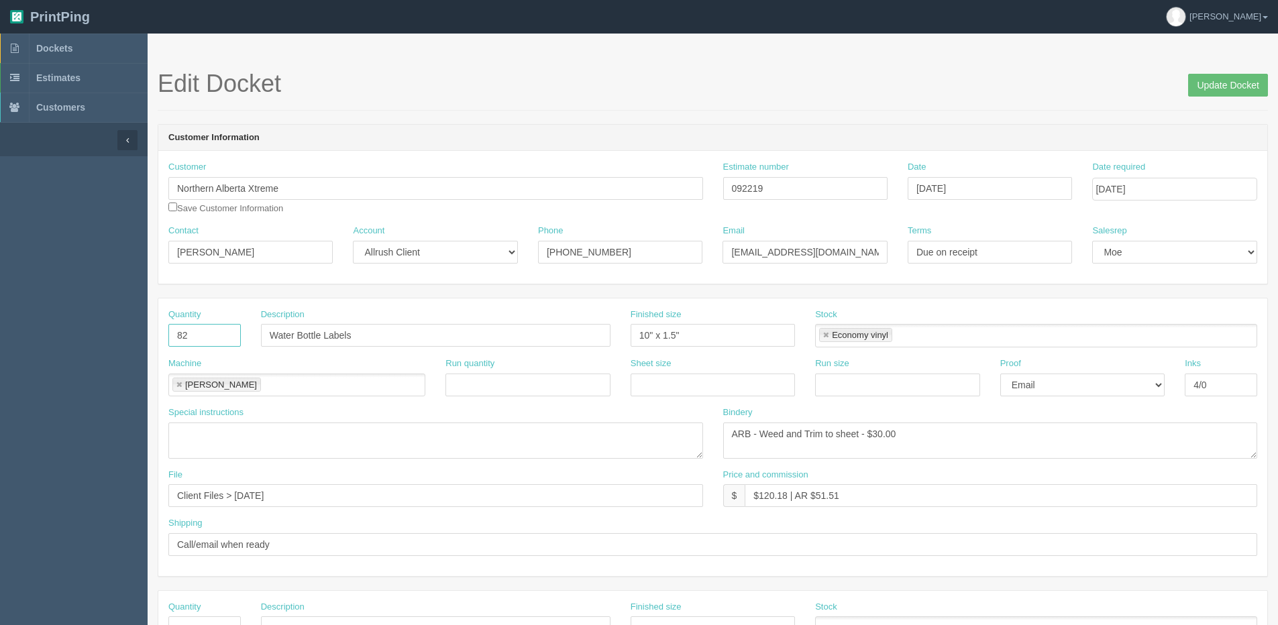
drag, startPoint x: 195, startPoint y: 329, endPoint x: 71, endPoint y: 340, distance: 123.9
click at [71, 340] on section "Dockets Estimates Customers" at bounding box center [639, 626] width 1278 height 1185
type input "40"
click at [427, 315] on div "Description Water Bottle Labels" at bounding box center [435, 328] width 349 height 39
drag, startPoint x: 384, startPoint y: 333, endPoint x: 63, endPoint y: 342, distance: 321.4
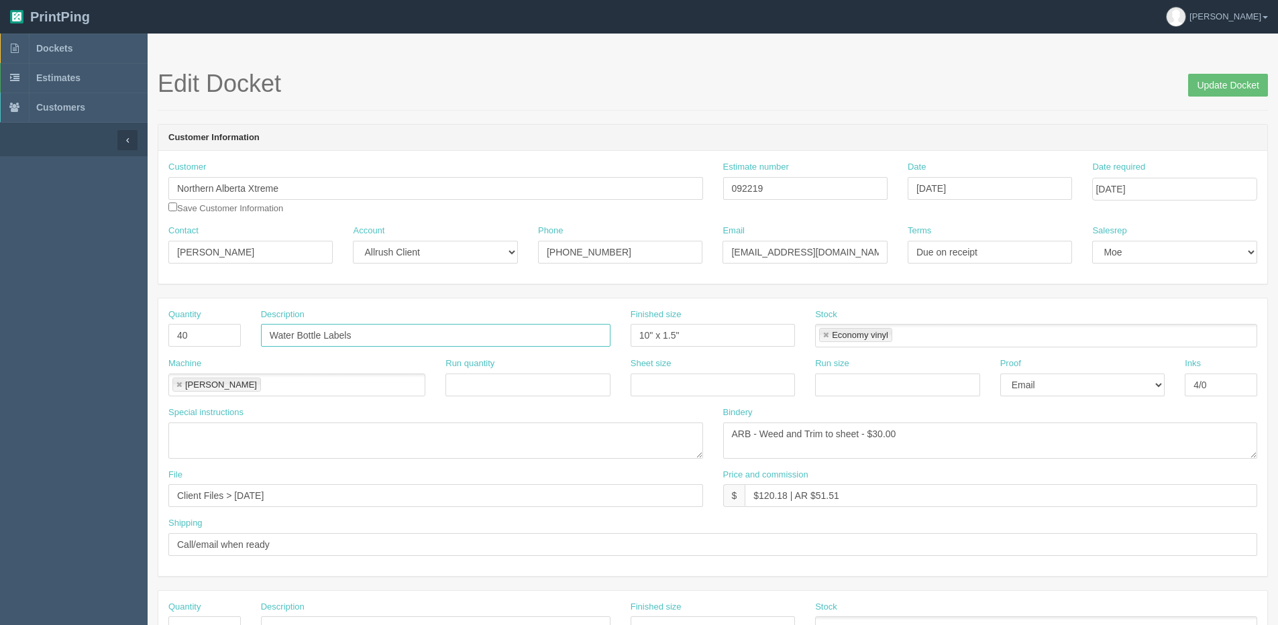
click at [64, 349] on section "Dockets Estimates Customers" at bounding box center [639, 626] width 1278 height 1185
drag, startPoint x: 474, startPoint y: 365, endPoint x: 460, endPoint y: 366, distance: 14.1
click at [474, 365] on label "Run quantity" at bounding box center [469, 364] width 49 height 13
drag, startPoint x: 245, startPoint y: 337, endPoint x: -286, endPoint y: 349, distance: 531.4
click at [0, 349] on html "PrintPing [PERSON_NAME] Edit account ( [PERSON_NAME][EMAIL_ADDRESS][DOMAIN_NAME…" at bounding box center [639, 609] width 1278 height 1218
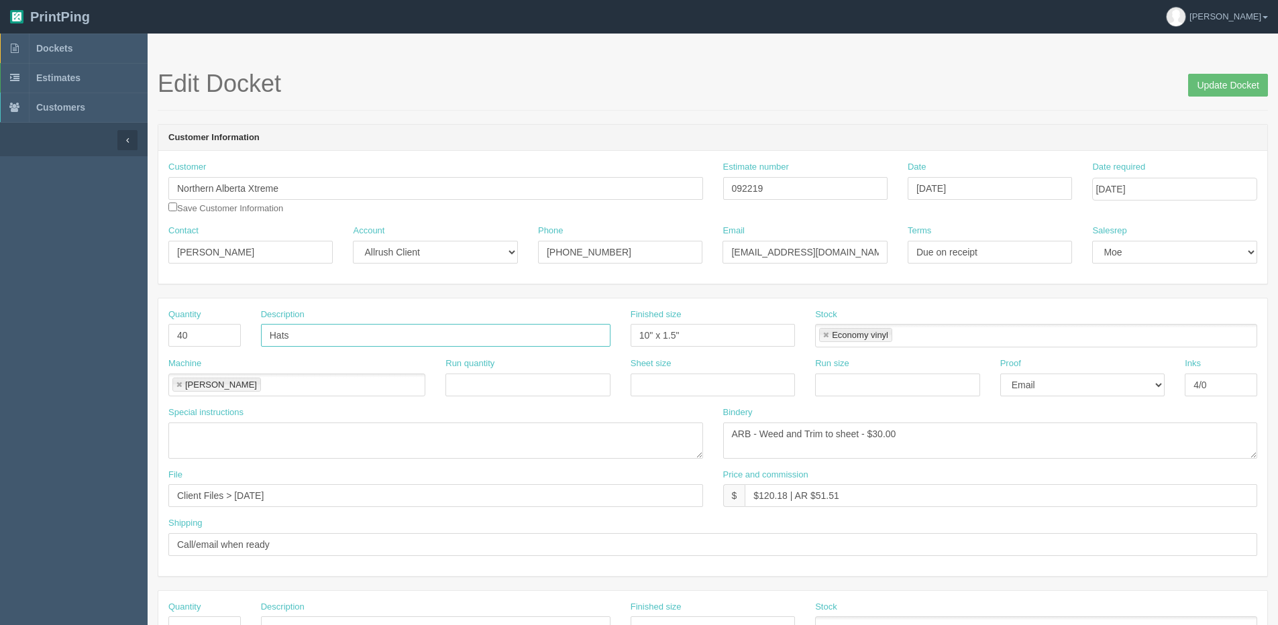
type input "Hats"
click at [41, 41] on link "Dockets" at bounding box center [74, 49] width 148 height 30
